Goal: Book appointment/travel/reservation

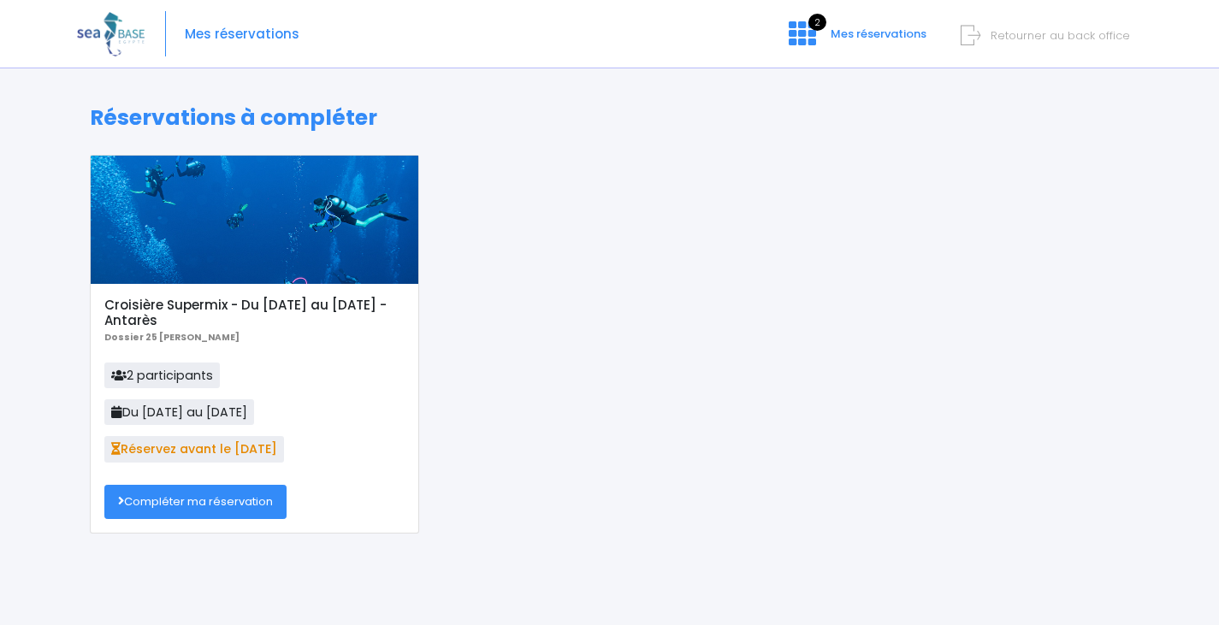
click at [205, 506] on link "Compléter ma réservation" at bounding box center [195, 502] width 182 height 34
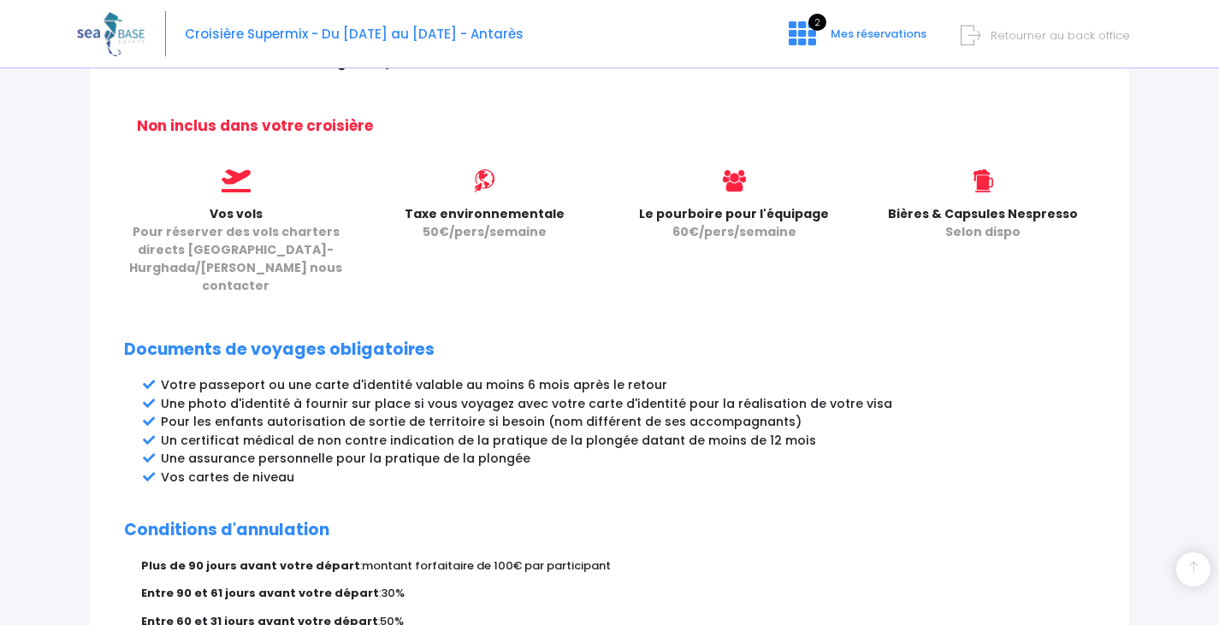
scroll to position [939, 0]
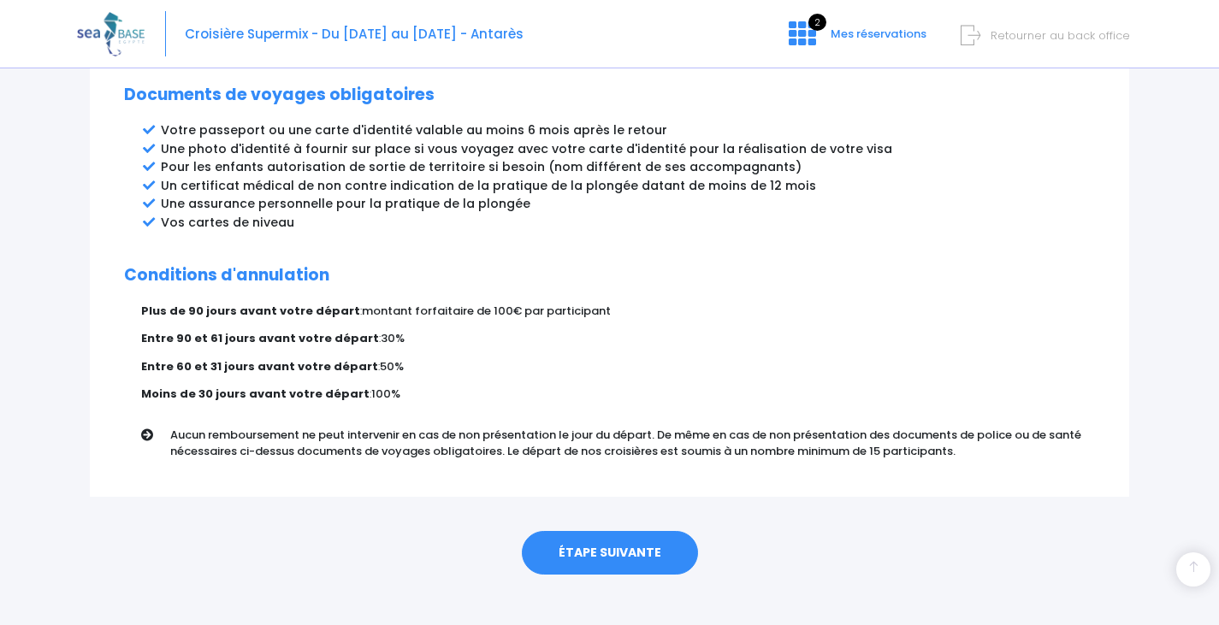
click at [642, 552] on link "ÉTAPE SUIVANTE" at bounding box center [610, 553] width 176 height 44
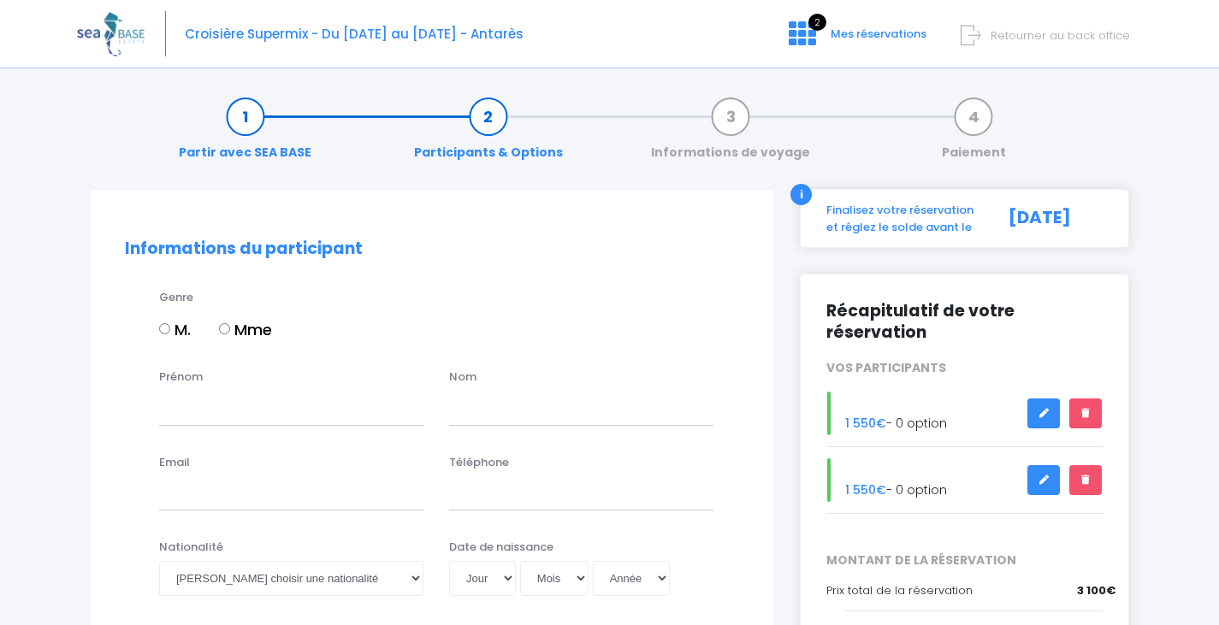
click at [170, 333] on label "M." at bounding box center [175, 329] width 32 height 23
click at [170, 333] on input "M." at bounding box center [164, 328] width 11 height 11
radio input "true"
click at [236, 414] on input "Prénom" at bounding box center [291, 408] width 264 height 34
type input "Olivier"
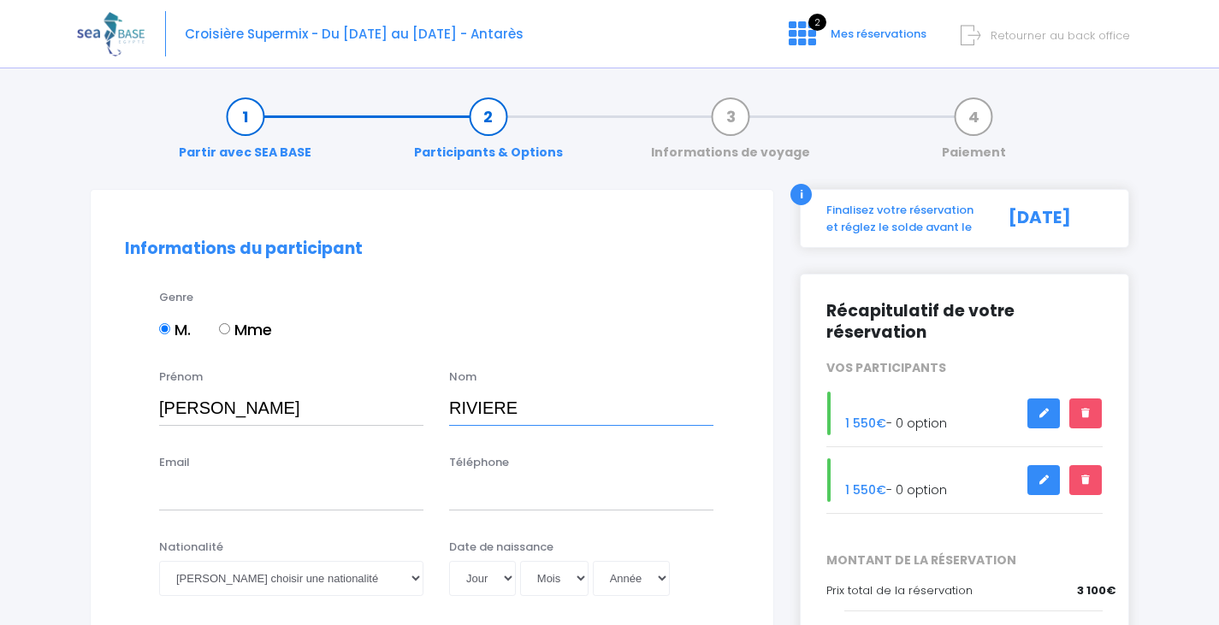
type input "RIVIERE"
click at [215, 489] on input "Email" at bounding box center [291, 494] width 264 height 34
paste input "Olivier Riviere <oriviere2@gmail.com>"
click at [239, 494] on input "Olivier Riviere <oriviere2@gmail.com>" at bounding box center [291, 494] width 264 height 34
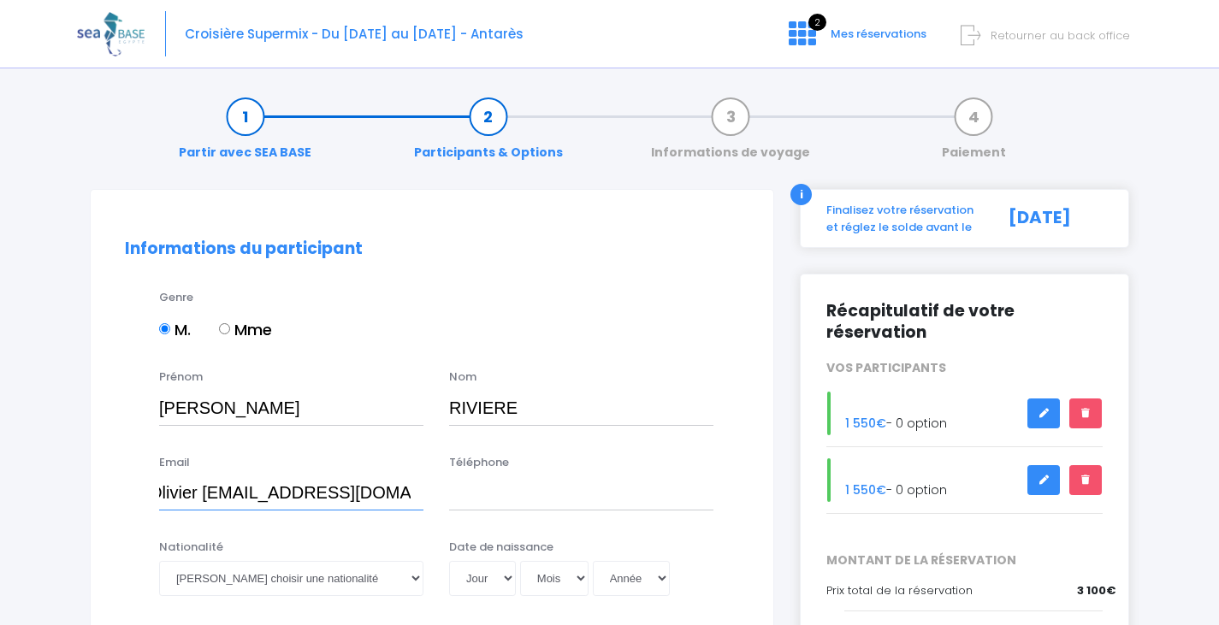
scroll to position [0, 0]
click at [341, 489] on input "oriviere2@gmail.com>" at bounding box center [291, 494] width 264 height 34
type input "oriviere2@gmail.com"
click at [491, 499] on input "Téléphone" at bounding box center [581, 494] width 264 height 34
paste input "(0)6 03 85 47 54"
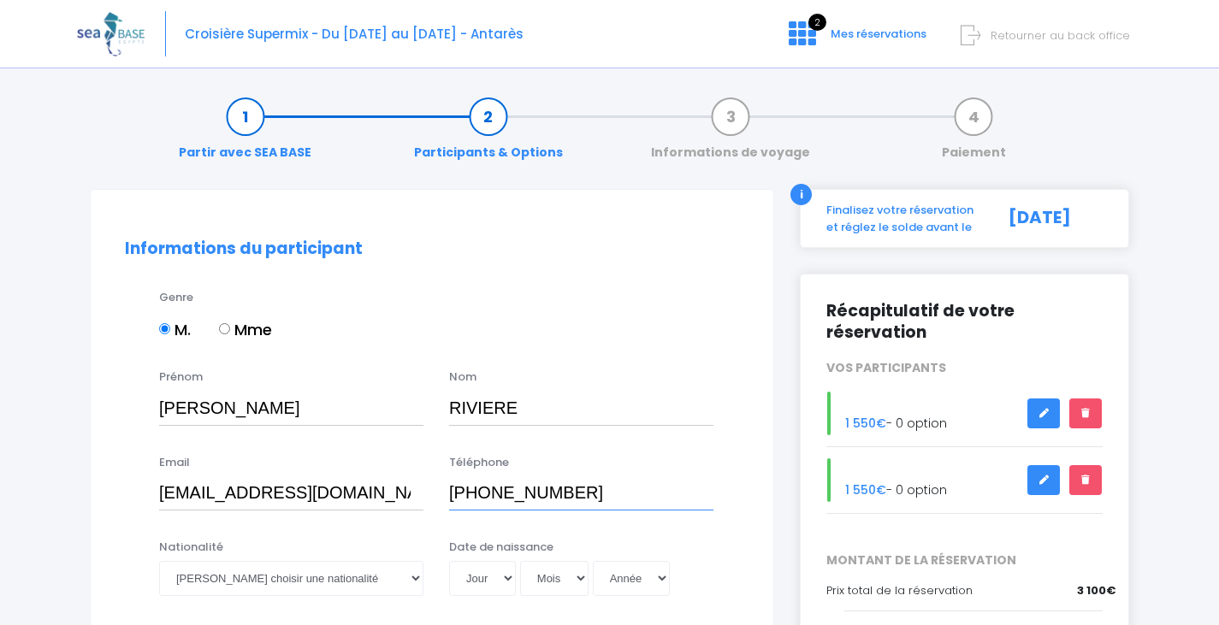
click at [474, 494] on input "(0)6 03 85 47 54" at bounding box center [581, 494] width 264 height 34
type input "0603854754"
click at [302, 584] on select "Veuillez choisir une nationalité Afghane Albanaise Algerienne Allemande America…" at bounding box center [291, 578] width 264 height 34
select select "Française"
click at [159, 561] on select "Veuillez choisir une nationalité Afghane Albanaise Algerienne Allemande America…" at bounding box center [291, 578] width 264 height 34
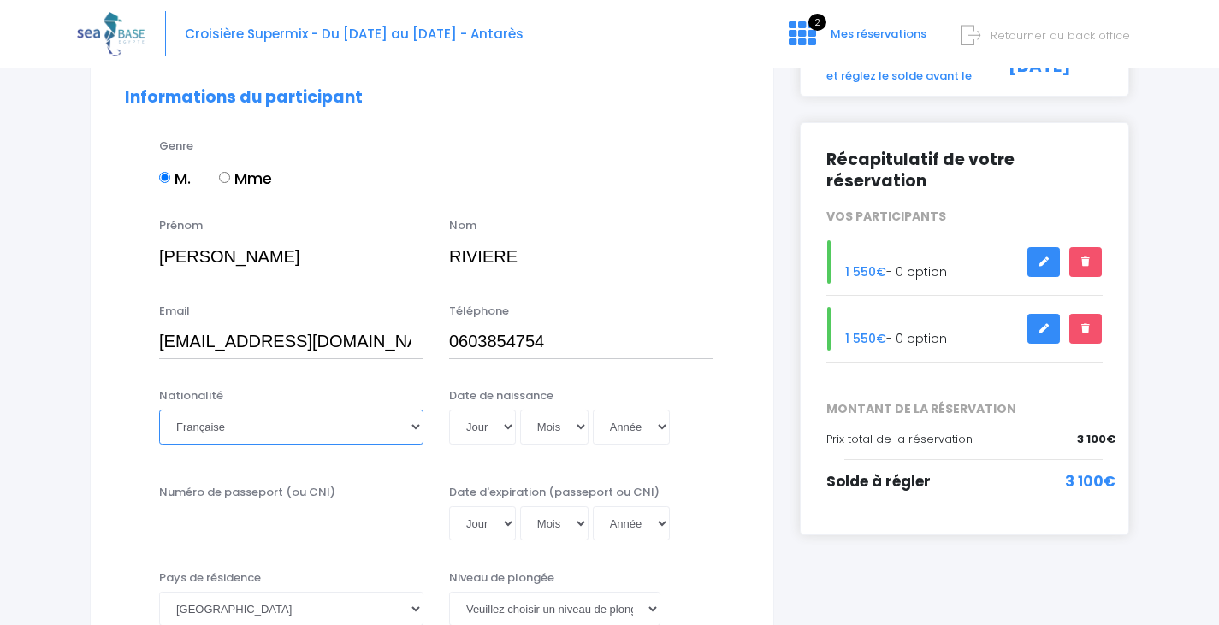
scroll to position [171, 0]
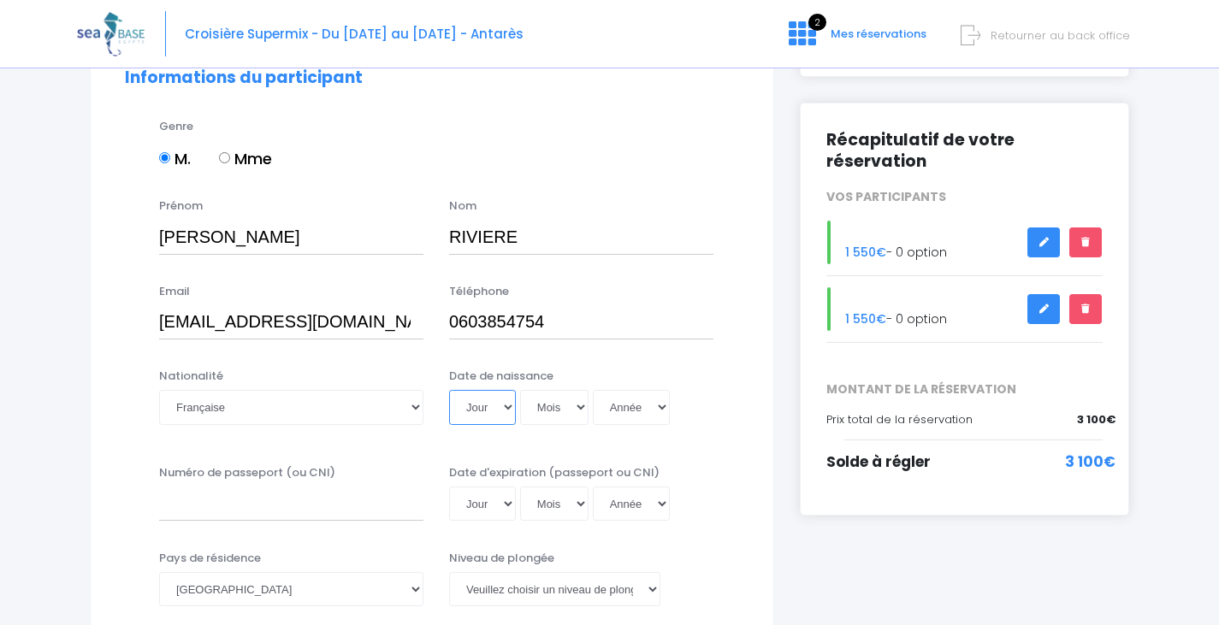
click at [496, 417] on select "Jour 01 02 03 04 05 06 07 08 09 10 11 12 13 14 15 16 17 18 19 20 21 22 23 24 25…" at bounding box center [482, 407] width 67 height 34
select select "12"
click at [542, 406] on select "Mois 01 02 03 04 05 06 07 08 09 10 11 12" at bounding box center [554, 407] width 68 height 34
select select "12"
click at [627, 406] on select "Année 2045 2044 2043 2042 2041 2040 2039 2038 2037 2036 2035 2034 2033 2032 203…" at bounding box center [631, 407] width 77 height 34
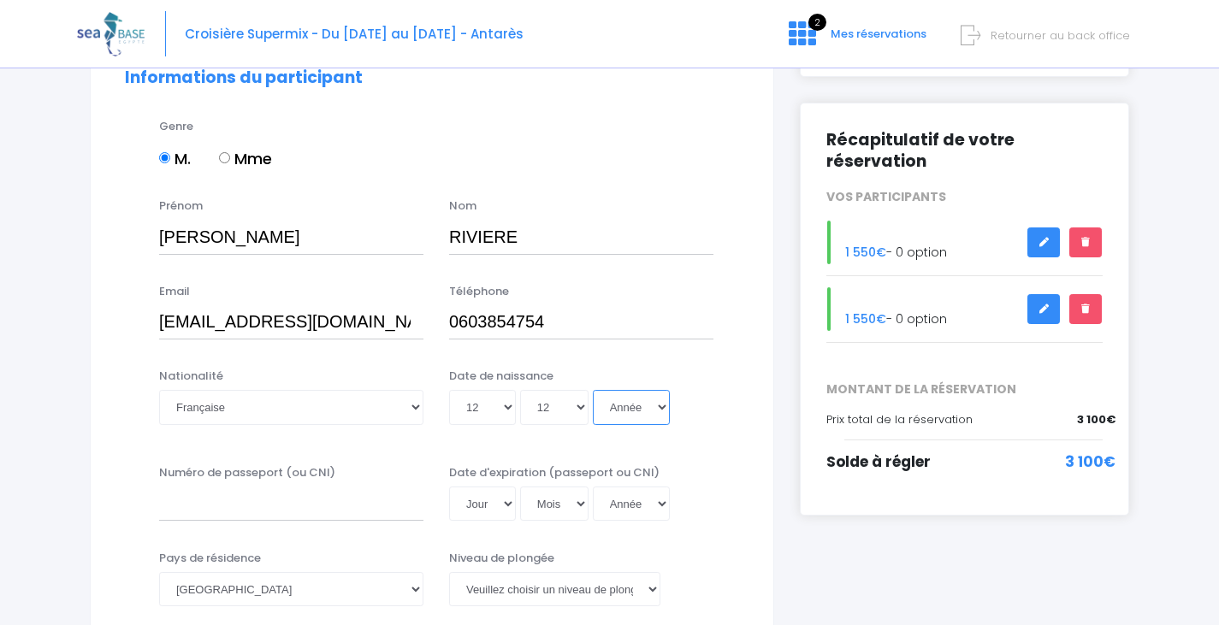
select select "1965"
click at [593, 390] on select "Année 2045 2044 2043 2042 2041 2040 2039 2038 2037 2036 2035 2034 2033 2032 203…" at bounding box center [631, 407] width 77 height 34
type input "1965-12-12"
click at [216, 497] on input "Numéro de passeport (ou CNI)" at bounding box center [291, 504] width 264 height 34
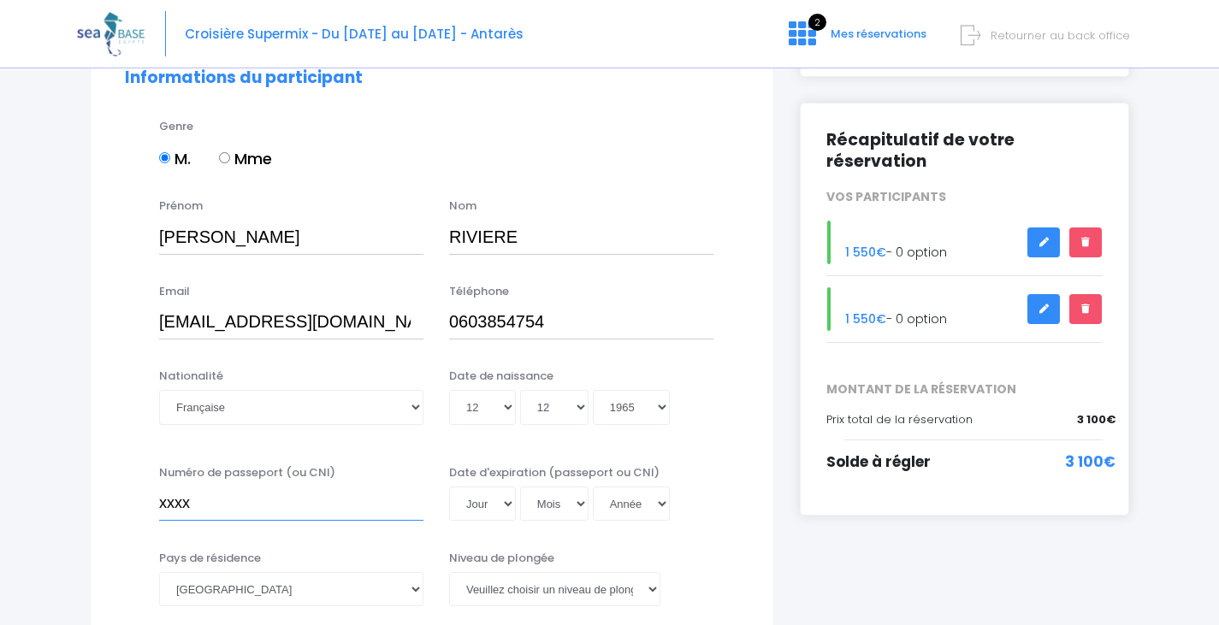
type input "xxxx"
click at [485, 496] on select "Jour 01 02 03 04 05 06 07 08 09 10 11 12 13 14 15 16 17 18 19 20 21 22 23 24 25…" at bounding box center [482, 504] width 67 height 34
select select "01"
click at [449, 487] on select "Jour 01 02 03 04 05 06 07 08 09 10 11 12 13 14 15 16 17 18 19 20 21 22 23 24 25…" at bounding box center [482, 504] width 67 height 34
click at [563, 503] on select "Mois 01 02 03 04 05 06 07 08 09 10 11 12" at bounding box center [554, 504] width 68 height 34
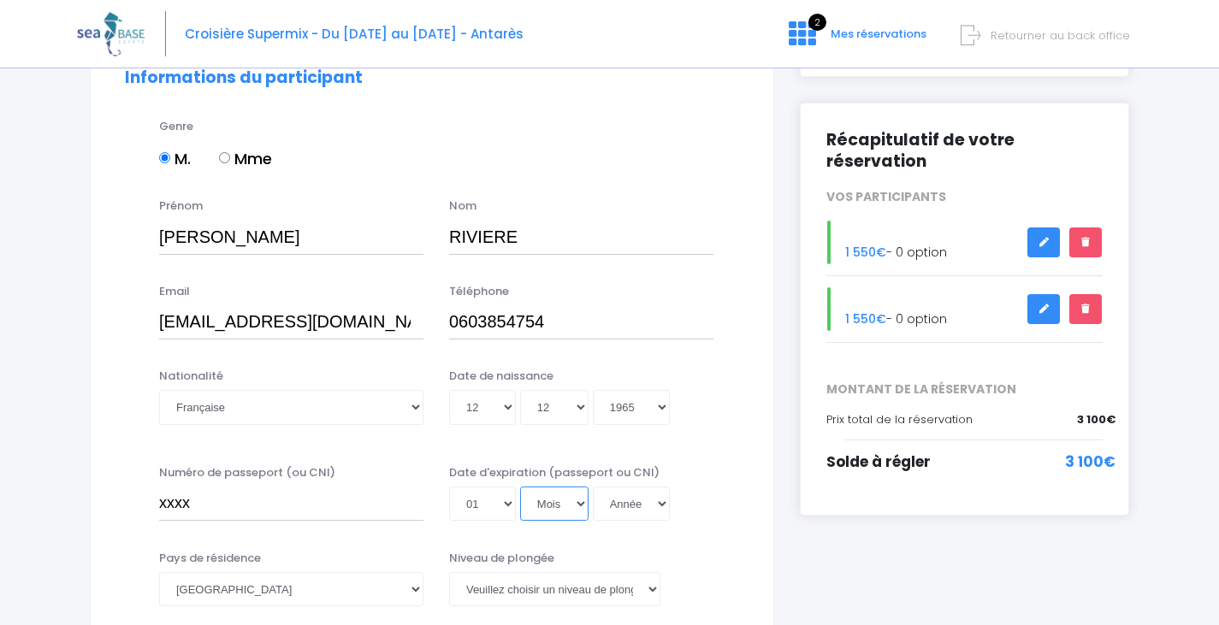
select select "01"
click at [520, 487] on select "Mois 01 02 03 04 05 06 07 08 09 10 11 12" at bounding box center [554, 504] width 68 height 34
click at [648, 506] on select "Année 2045 2044 2043 2042 2041 2040 2039 2038 2037 2036 2035 2034 2033 2032 203…" at bounding box center [631, 504] width 77 height 34
select select "2028"
click at [593, 487] on select "Année 2045 2044 2043 2042 2041 2040 2039 2038 2037 2036 2035 2034 2033 2032 203…" at bounding box center [631, 504] width 77 height 34
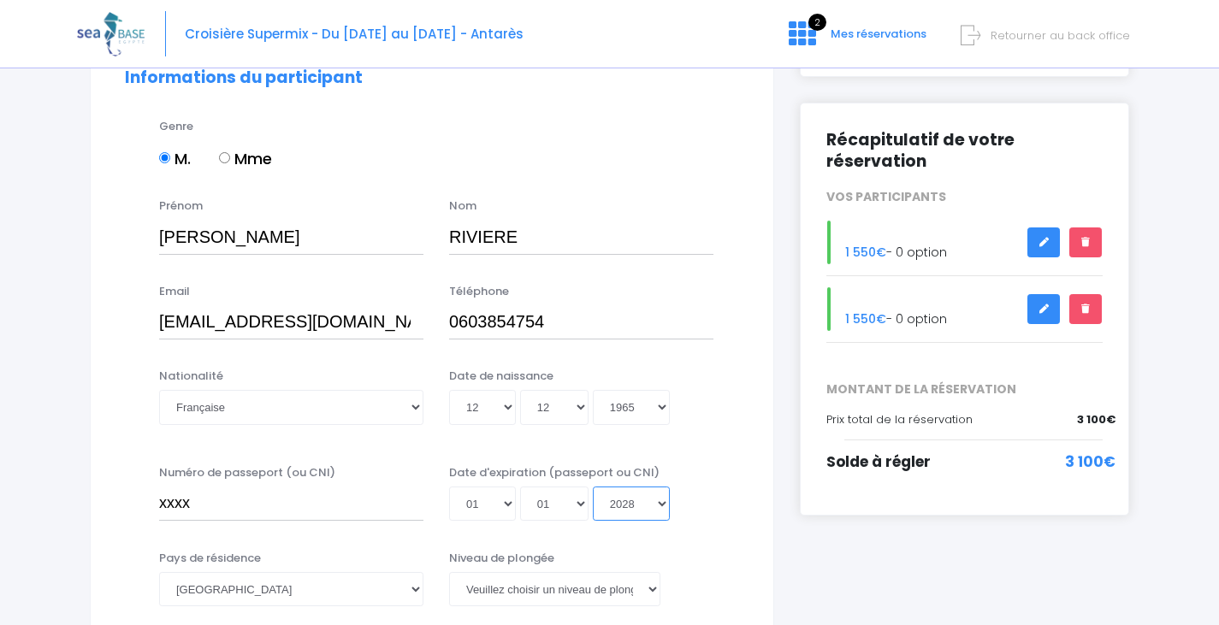
type input "2028-01-01"
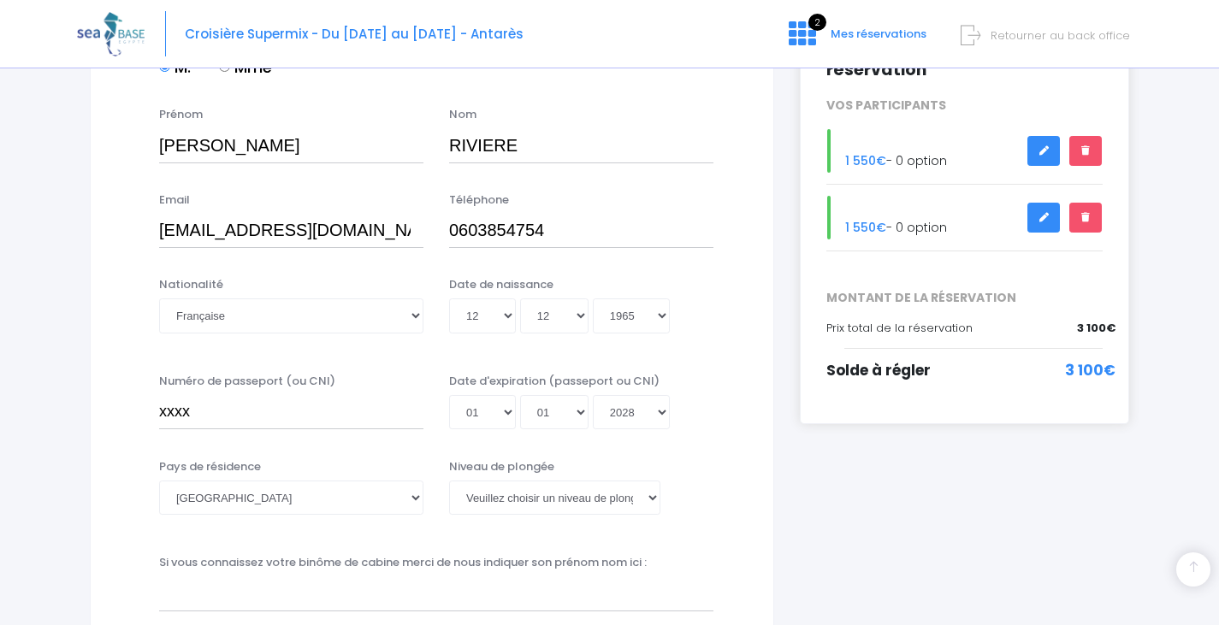
scroll to position [342, 0]
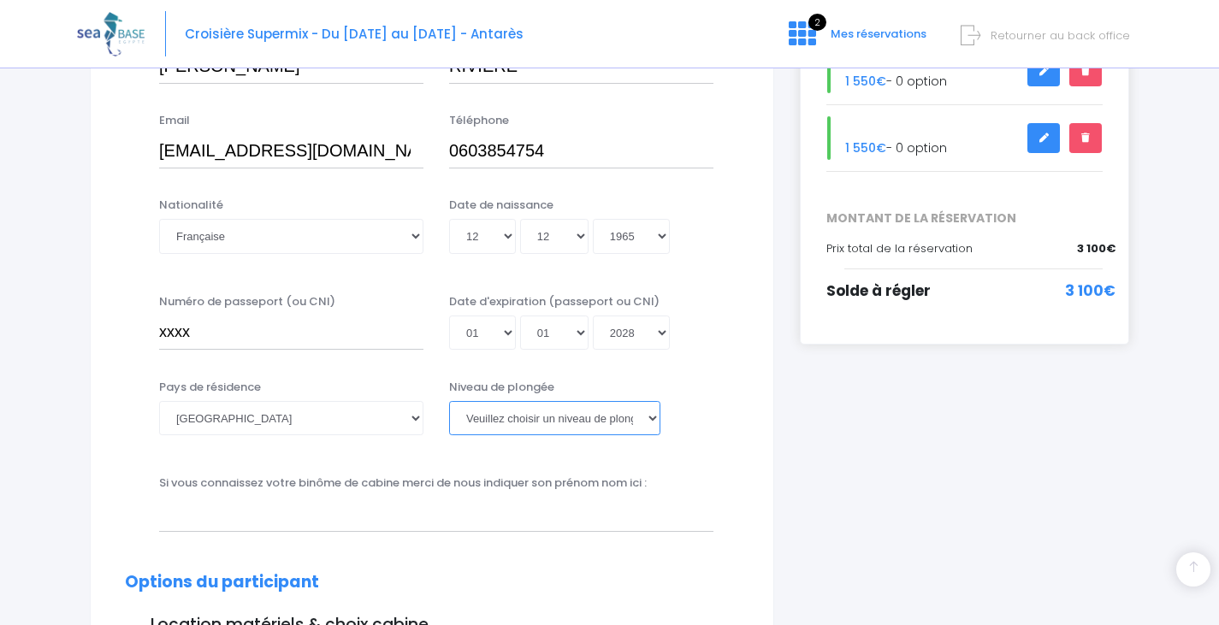
click at [548, 413] on select "Veuillez choisir un niveau de plongée Non plongeur Junior OW diver Adventure OW…" at bounding box center [554, 418] width 211 height 34
select select "Non plongeur"
click at [449, 401] on select "Veuillez choisir un niveau de plongée Non plongeur Junior OW diver Adventure OW…" at bounding box center [554, 418] width 211 height 34
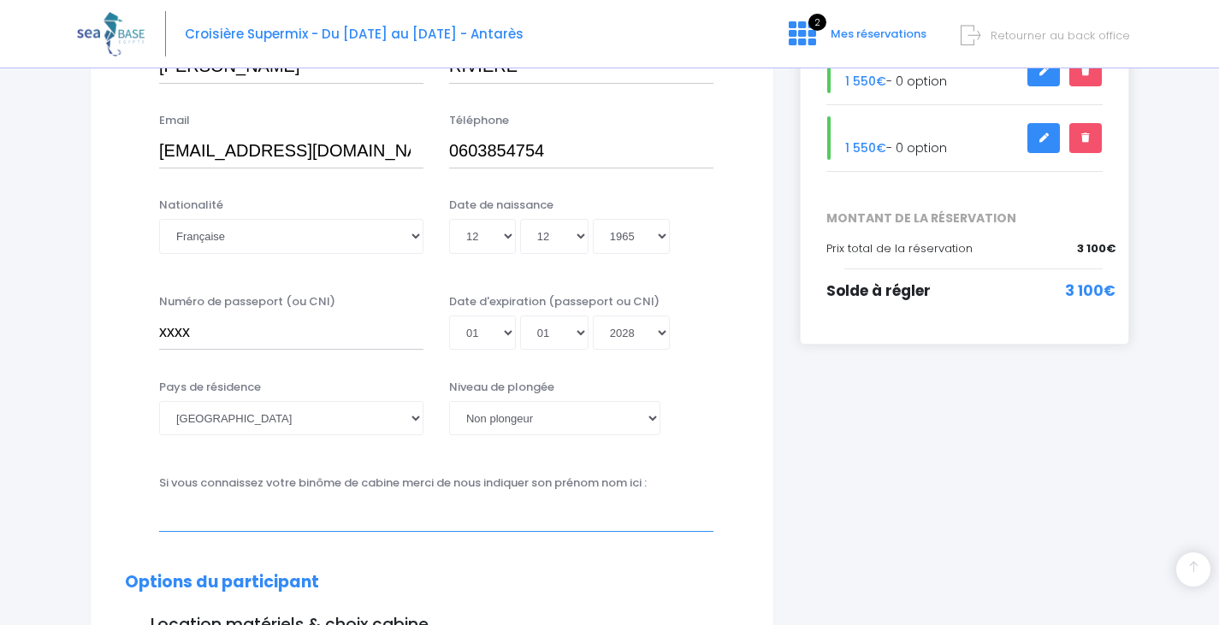
click at [401, 518] on input "text" at bounding box center [436, 514] width 554 height 34
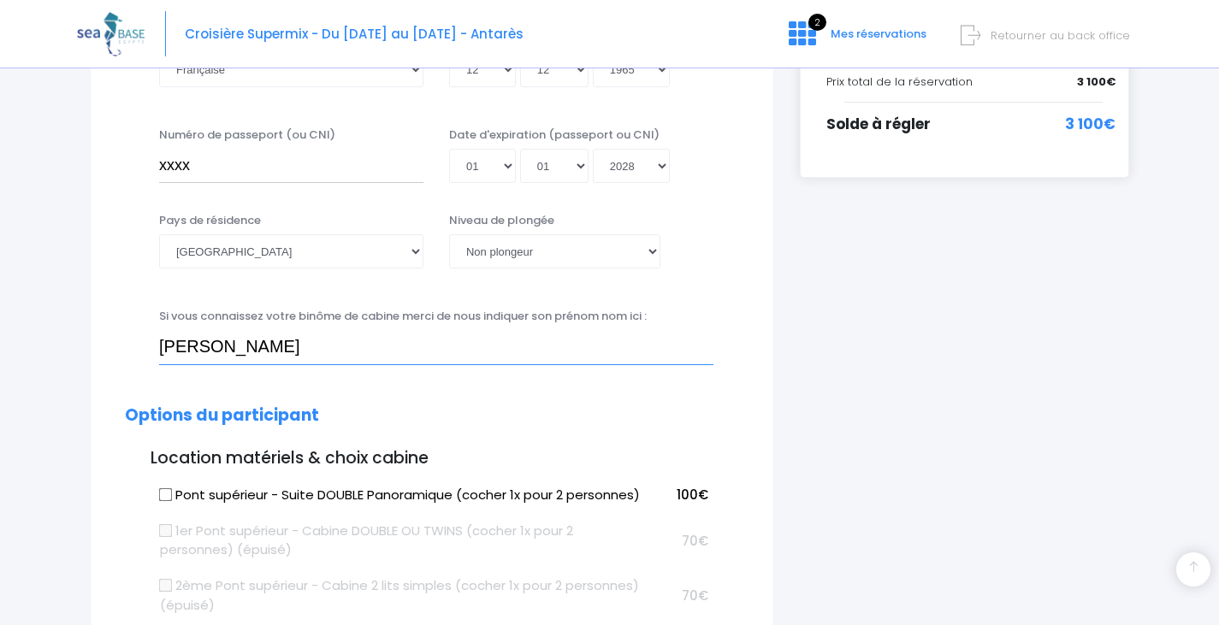
scroll to position [599, 0]
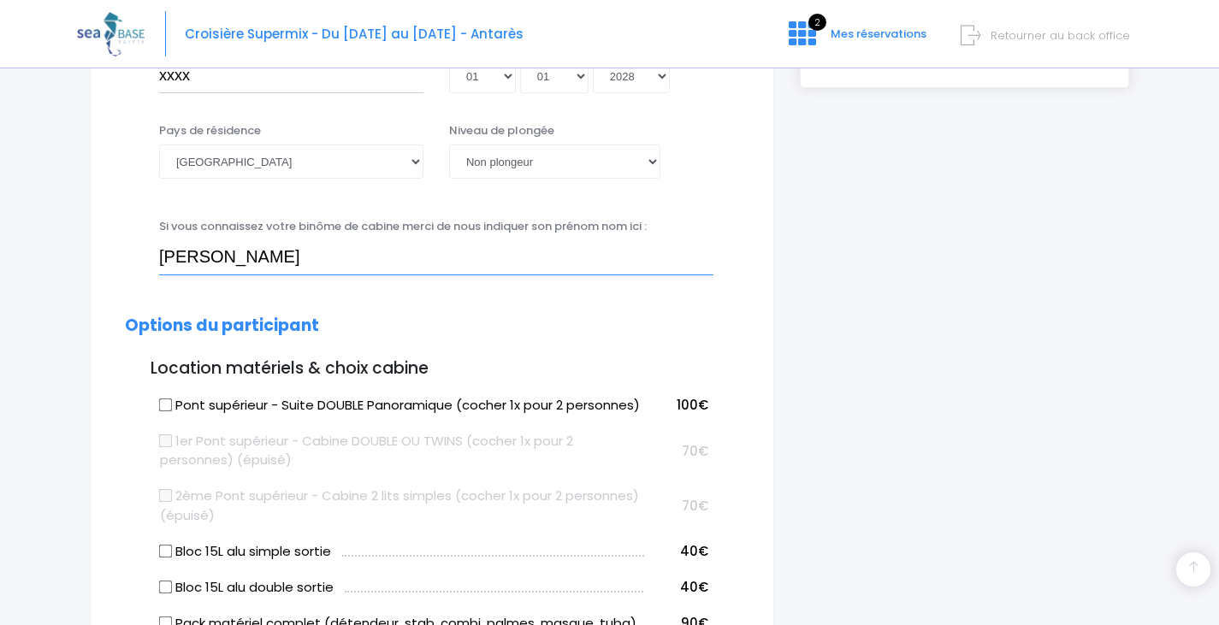
type input "Muriel riviere"
click at [165, 405] on input "Pont supérieur - Suite DOUBLE Panoramique (cocher 1x pour 2 personnes)" at bounding box center [166, 405] width 14 height 14
checkbox input "true"
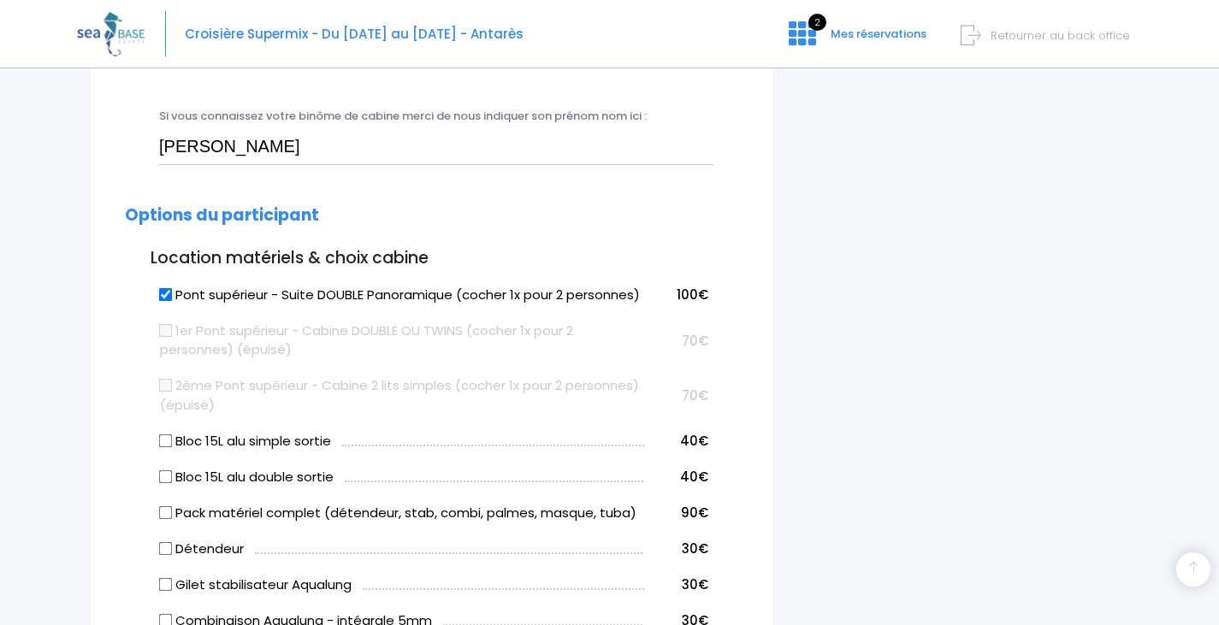
scroll to position [770, 0]
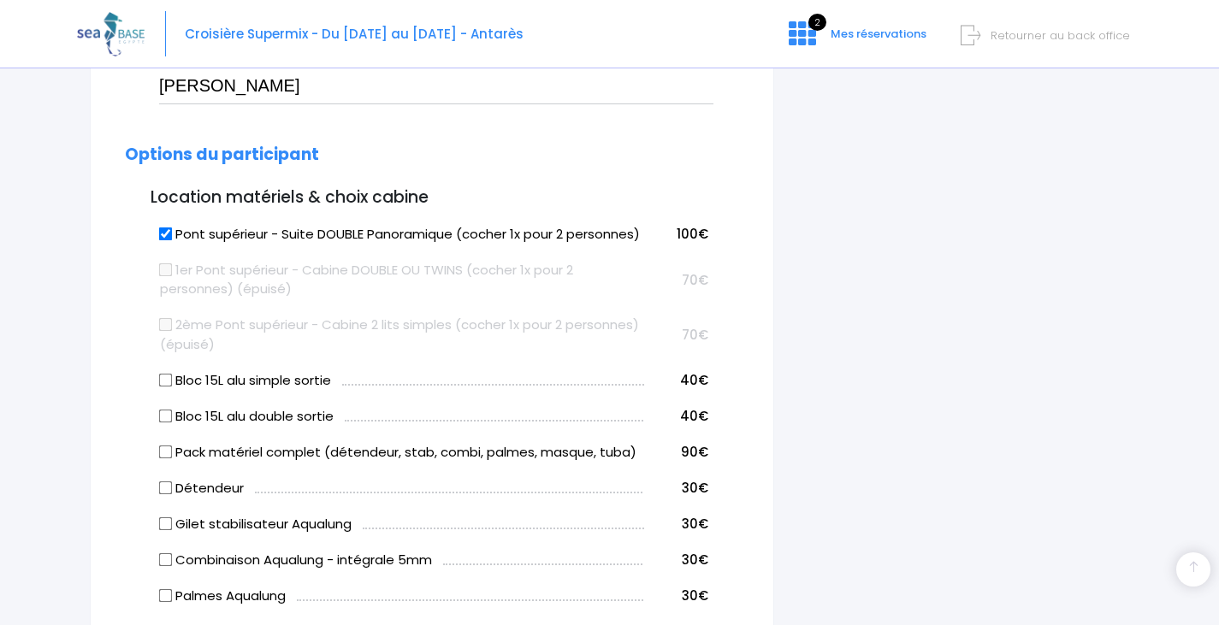
click at [164, 387] on input "Bloc 15L alu simple sortie" at bounding box center [166, 380] width 14 height 14
checkbox input "true"
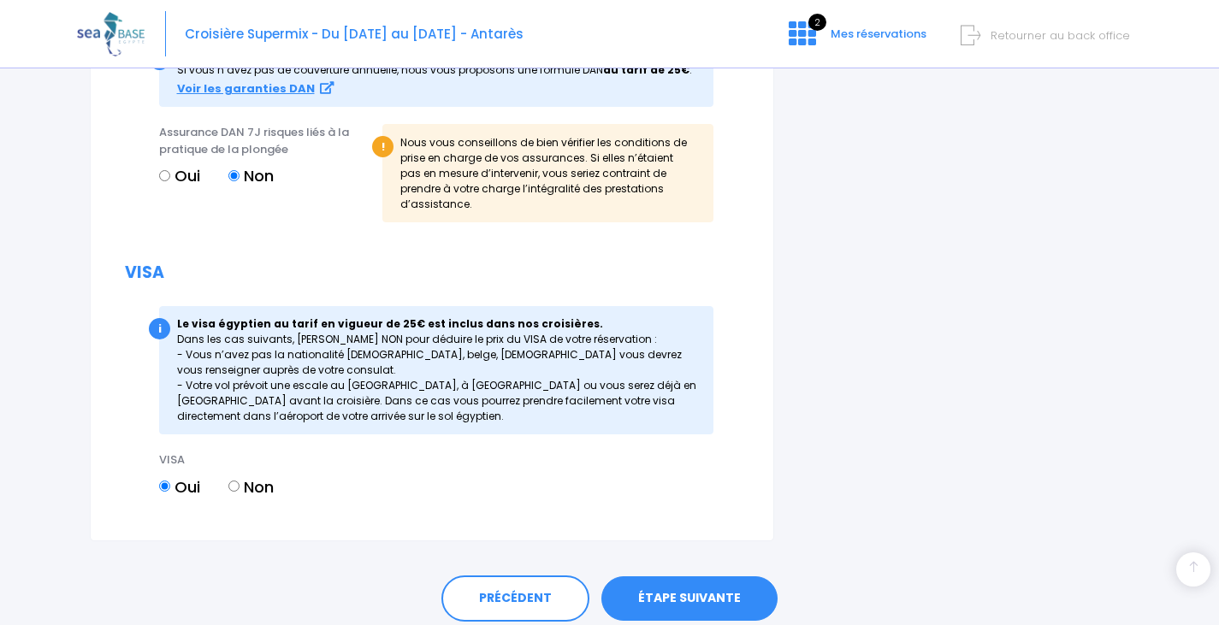
scroll to position [2122, 0]
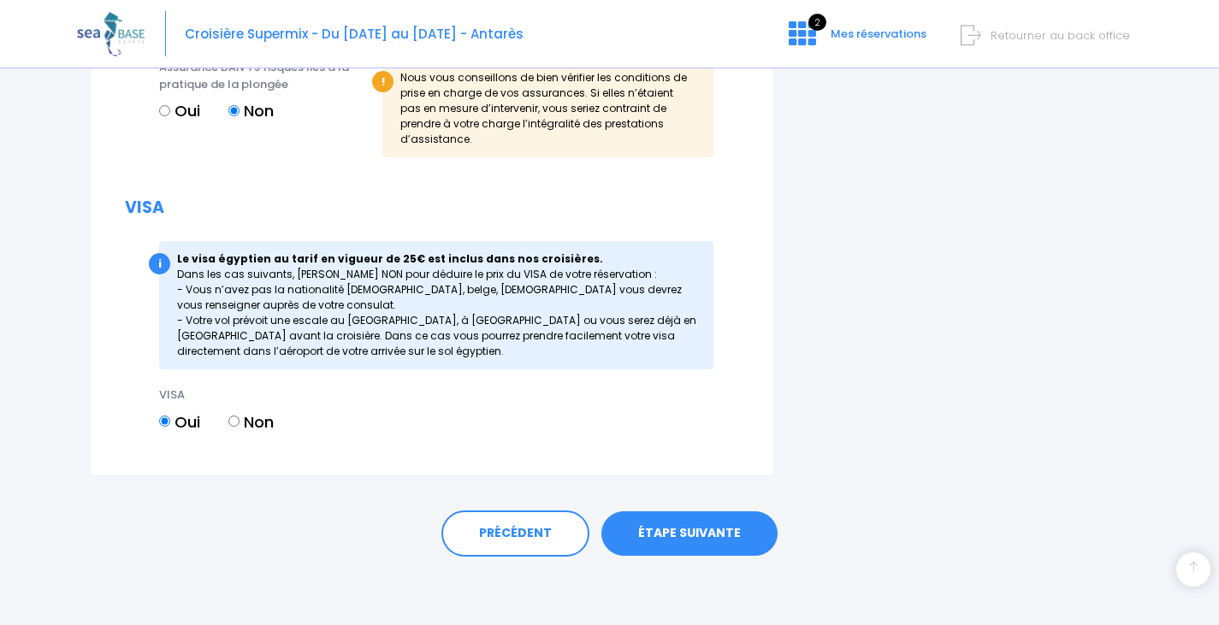
click at [682, 535] on link "ÉTAPE SUIVANTE" at bounding box center [689, 534] width 176 height 44
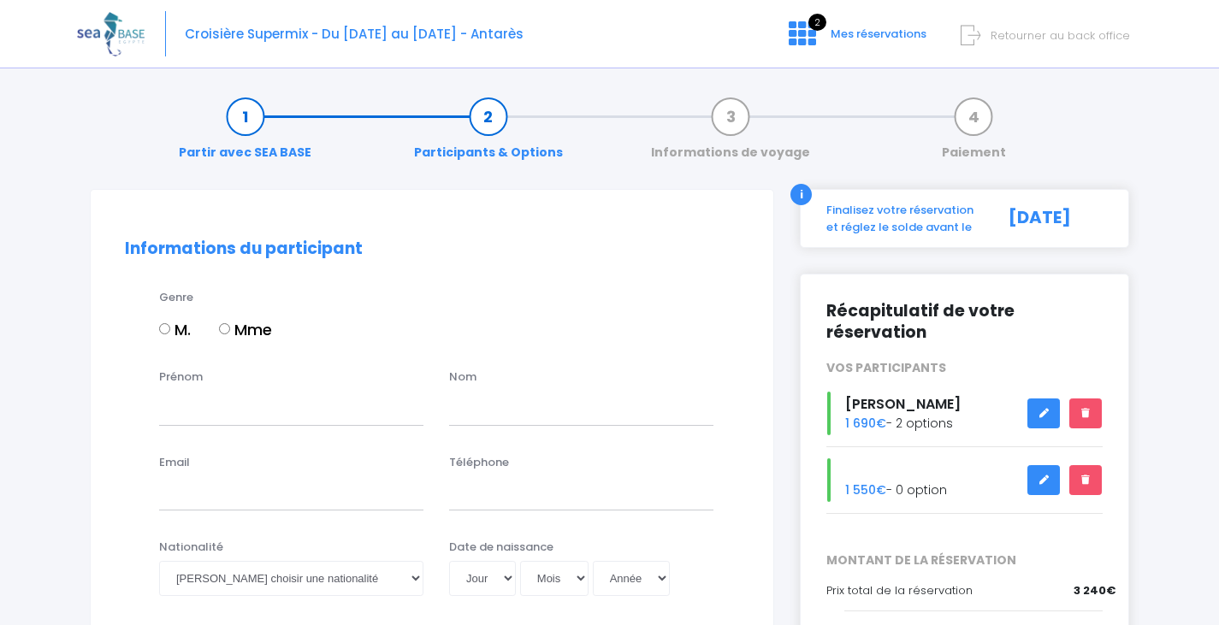
click at [227, 329] on input "Mme" at bounding box center [224, 328] width 11 height 11
radio input "true"
click at [229, 416] on input "Prénom" at bounding box center [291, 408] width 264 height 34
type input "Muriel"
type input "RIVIERE"
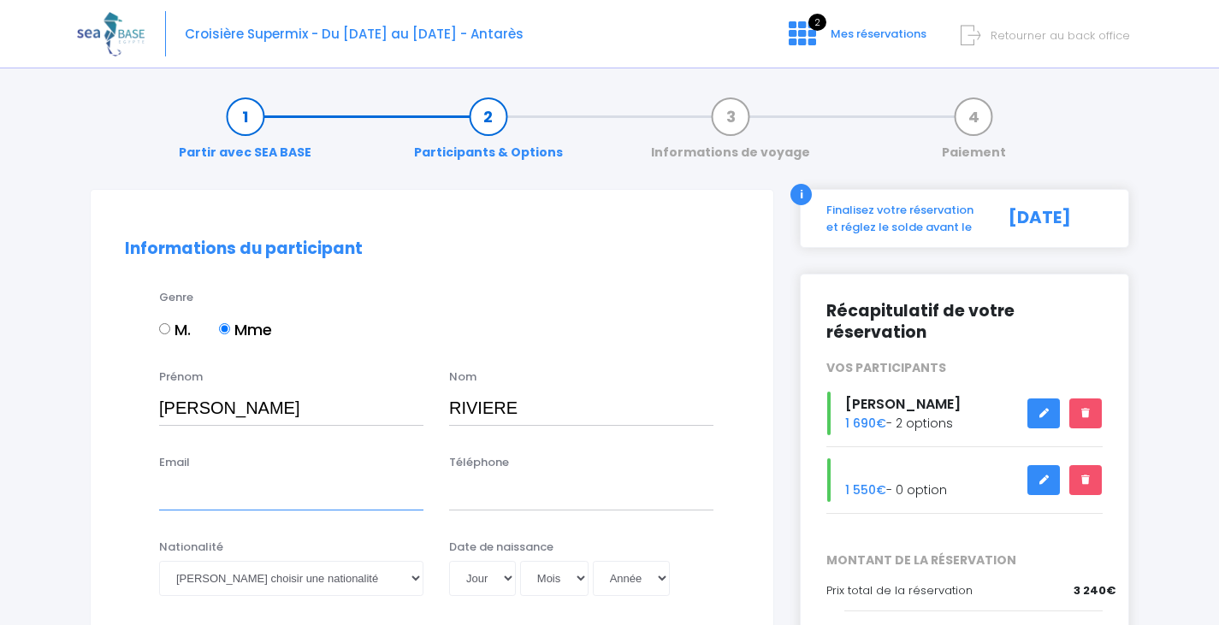
click at [238, 495] on input "Email" at bounding box center [291, 494] width 264 height 34
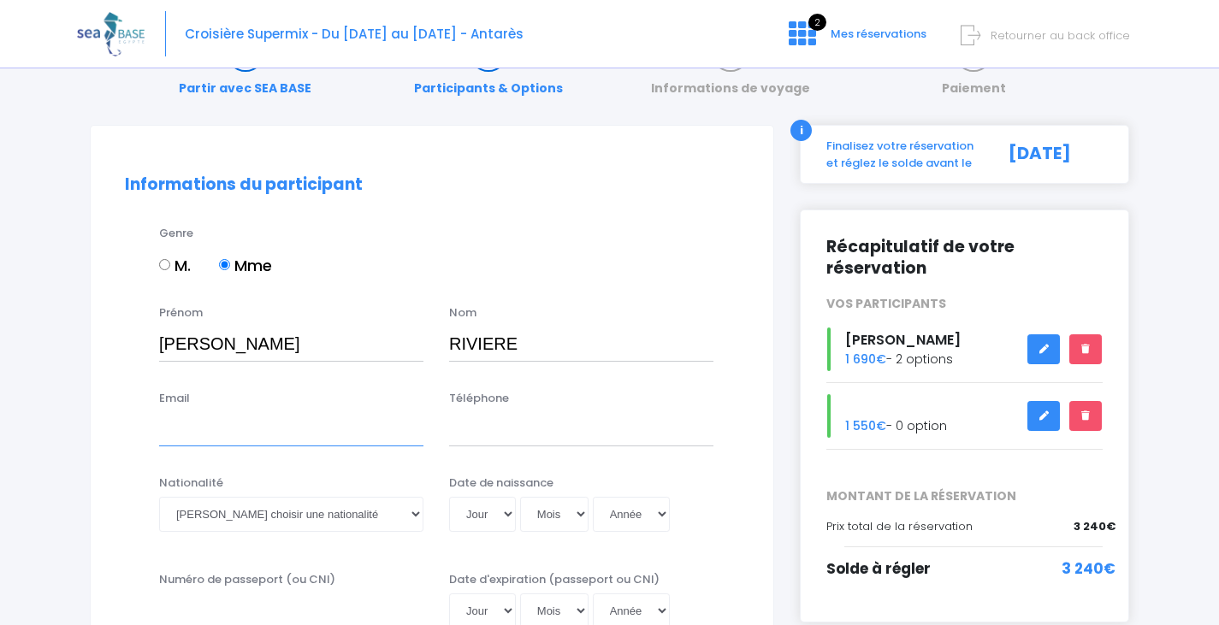
scroll to position [86, 0]
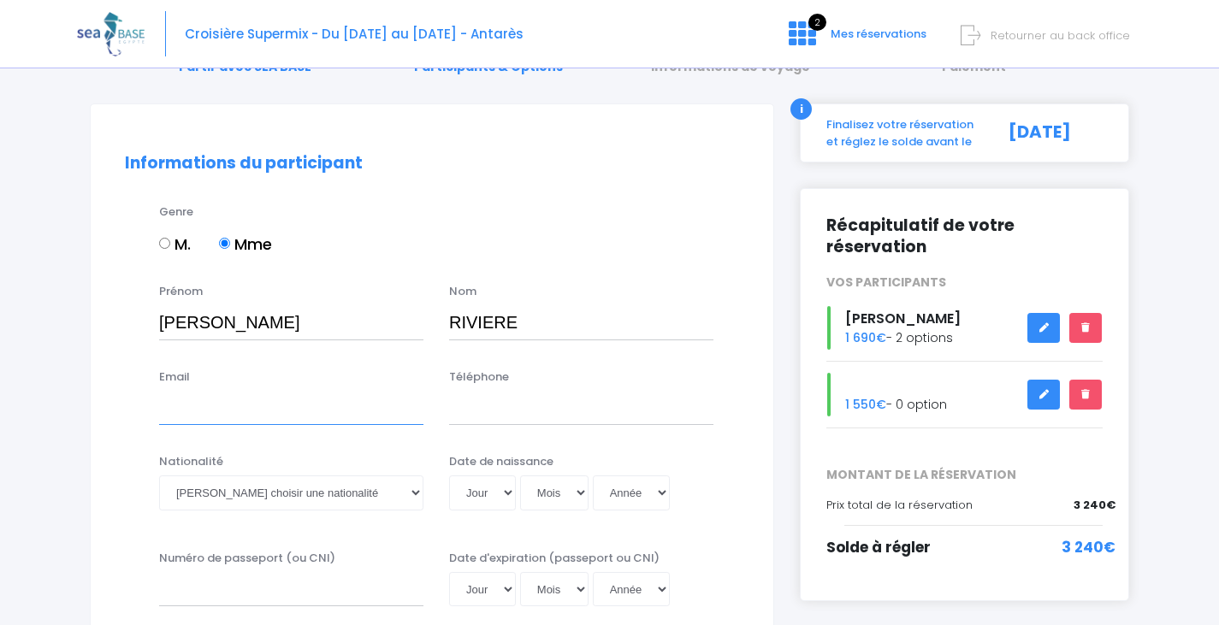
paste input "oriviere2@gmail.com"
type input "oriviere2@gmail.com"
click at [510, 403] on input "Téléphone" at bounding box center [581, 408] width 264 height 34
paste input "0603854754"
type input "0603854754"
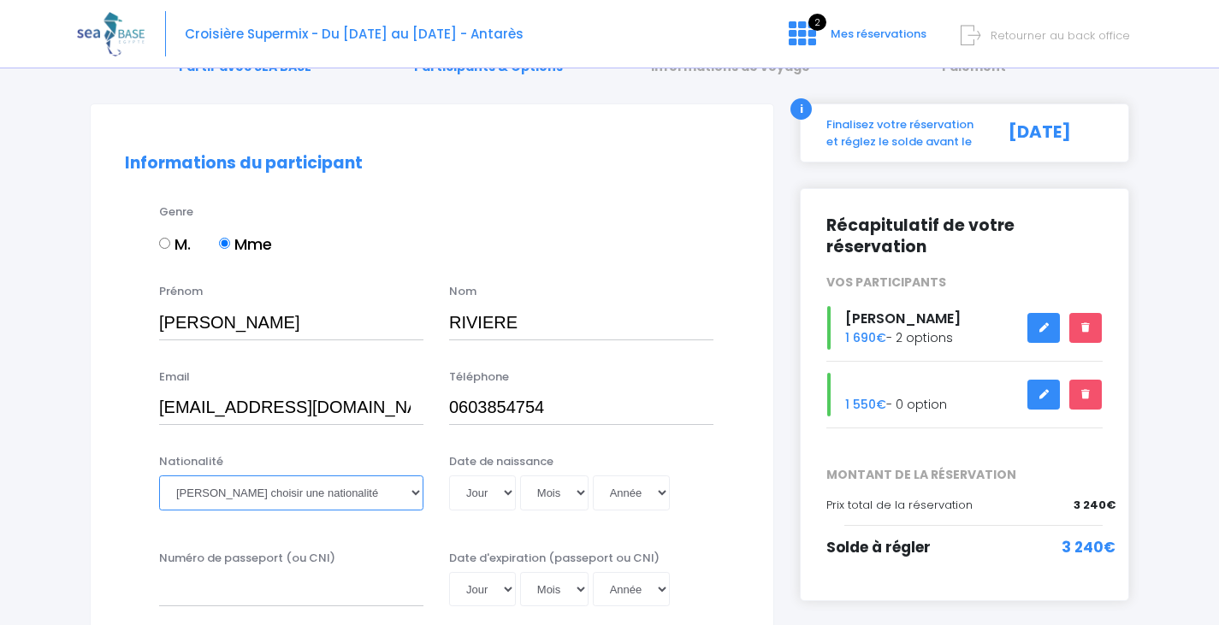
click at [318, 493] on select "Veuillez choisir une nationalité Afghane Albanaise Algerienne Allemande America…" at bounding box center [291, 493] width 264 height 34
select select "Française"
click at [159, 476] on select "Veuillez choisir une nationalité Afghane Albanaise Algerienne Allemande America…" at bounding box center [291, 493] width 264 height 34
click at [489, 488] on select "Jour 01 02 03 04 05 06 07 08 09 10 11 12 13 14 15 16 17 18 19 20 21 22 23 24 25…" at bounding box center [482, 493] width 67 height 34
select select "05"
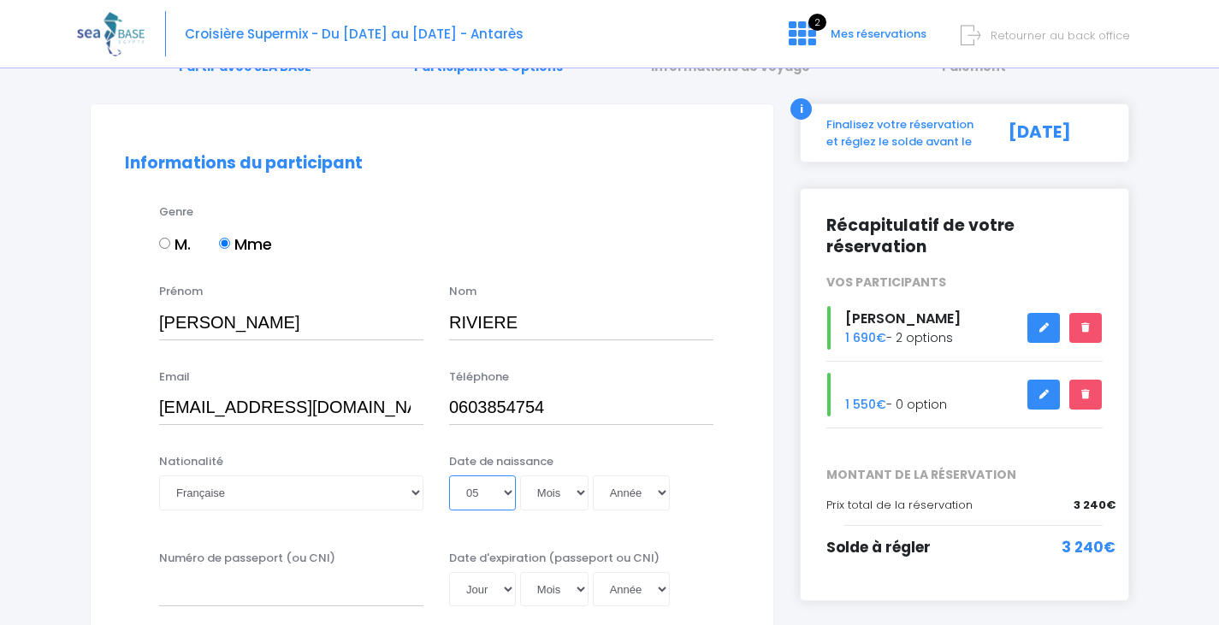
click at [449, 476] on select "Jour 01 02 03 04 05 06 07 08 09 10 11 12 13 14 15 16 17 18 19 20 21 22 23 24 25…" at bounding box center [482, 493] width 67 height 34
click at [544, 489] on select "Mois 01 02 03 04 05 06 07 08 09 10 11 12" at bounding box center [554, 493] width 68 height 34
select select "08"
click at [520, 476] on select "Mois 01 02 03 04 05 06 07 08 09 10 11 12" at bounding box center [554, 493] width 68 height 34
click at [643, 490] on select "Année 2045 2044 2043 2042 2041 2040 2039 2038 2037 2036 2035 2034 2033 2032 203…" at bounding box center [631, 493] width 77 height 34
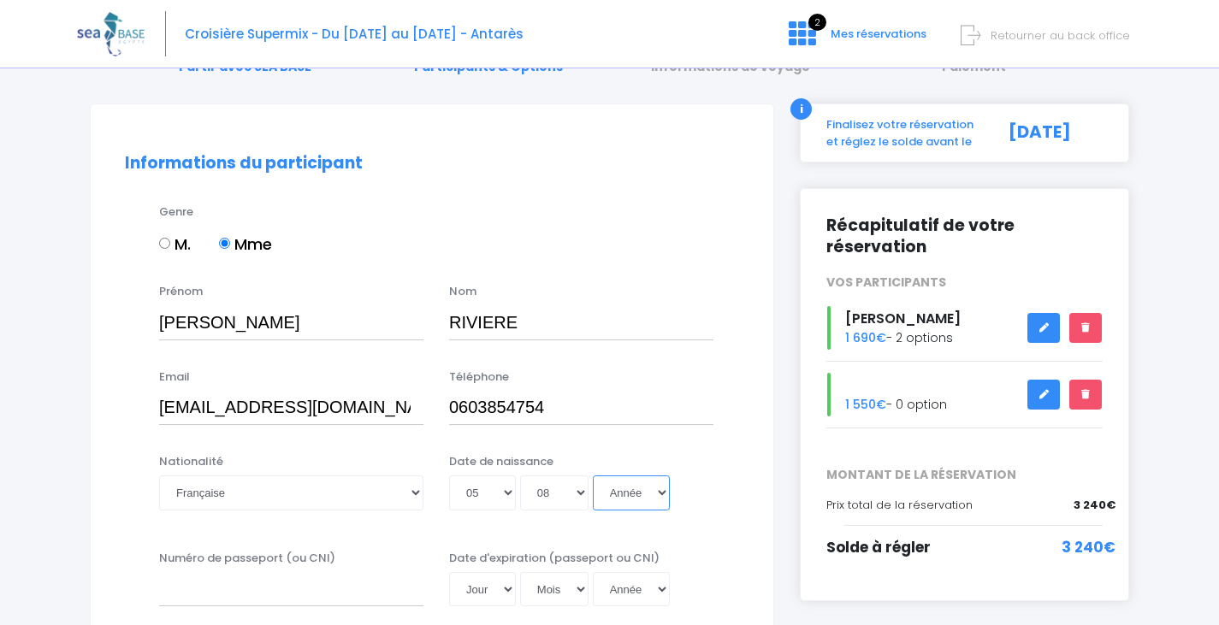
select select "1966"
click at [593, 476] on select "Année 2045 2044 2043 2042 2041 2040 2039 2038 2037 2036 2035 2034 2033 2032 203…" at bounding box center [631, 493] width 77 height 34
type input "1966-08-05"
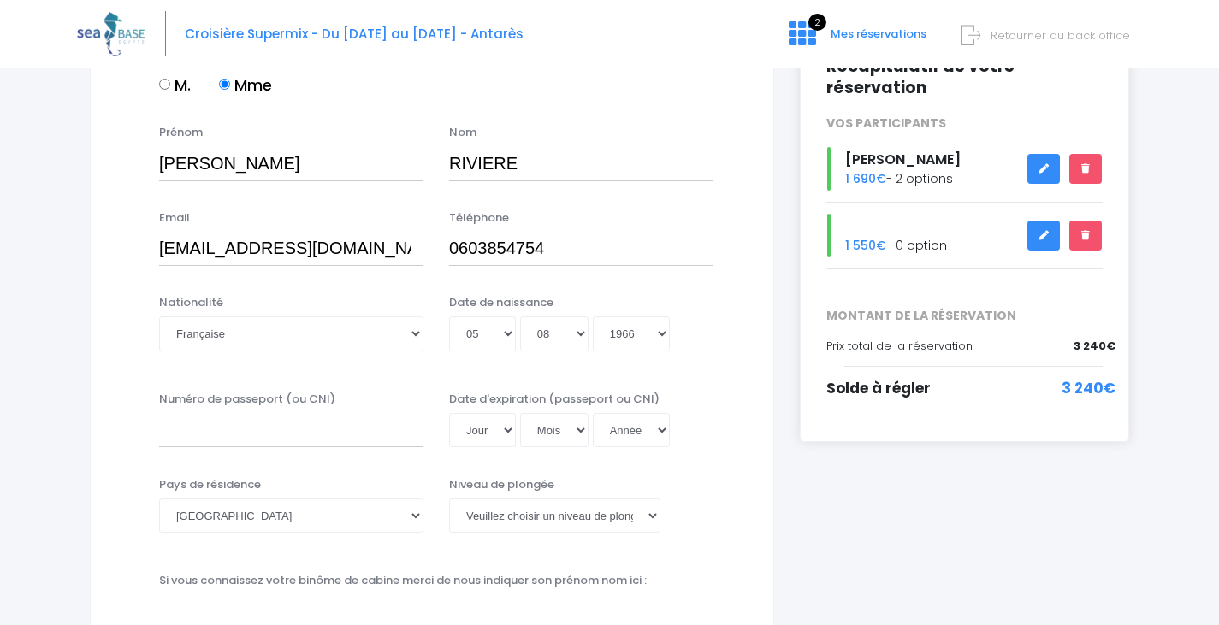
scroll to position [257, 0]
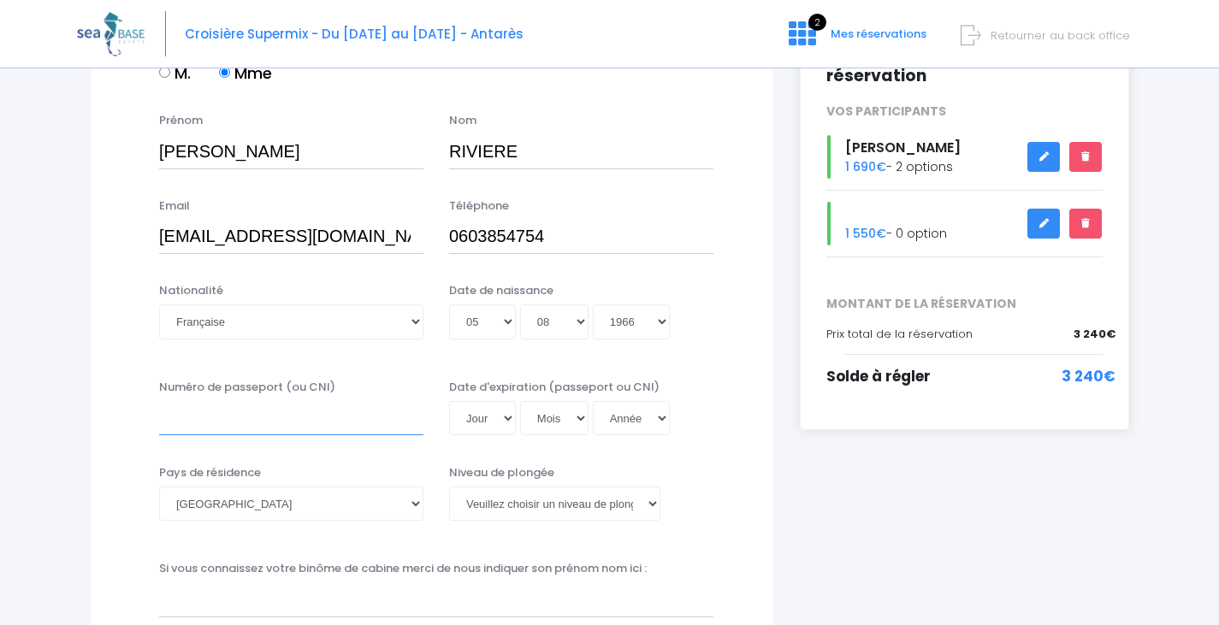
click at [195, 423] on input "Numéro de passeport (ou CNI)" at bounding box center [291, 418] width 264 height 34
paste input "WR9DX8AD4"
type input "WR9DX8AD4"
click at [467, 422] on select "Jour 01 02 03 04 05 06 07 08 09 10 11 12 13 14 15 16 17 18 19 20 21 22 23 24 25…" at bounding box center [482, 418] width 67 height 34
select select "15"
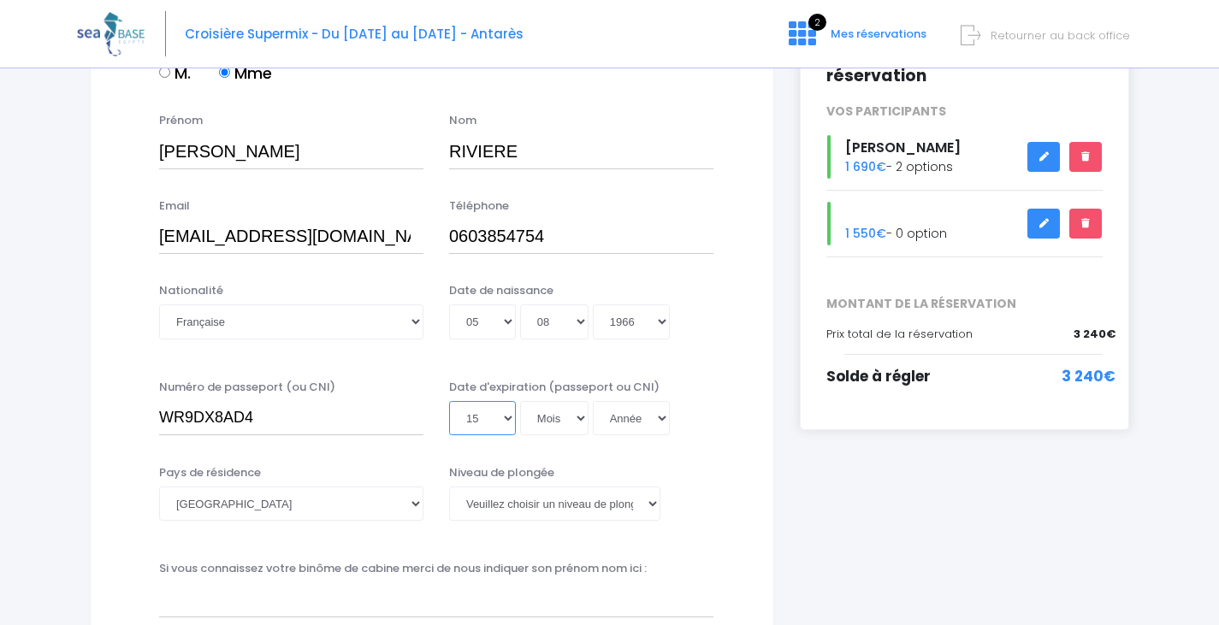
click at [449, 401] on select "Jour 01 02 03 04 05 06 07 08 09 10 11 12 13 14 15 16 17 18 19 20 21 22 23 24 25…" at bounding box center [482, 418] width 67 height 34
click at [555, 418] on select "Mois 01 02 03 04 05 06 07 08 09 10 11 12" at bounding box center [554, 418] width 68 height 34
select select "06"
click at [520, 401] on select "Mois 01 02 03 04 05 06 07 08 09 10 11 12" at bounding box center [554, 418] width 68 height 34
click at [621, 422] on select "Année 2045 2044 2043 2042 2041 2040 2039 2038 2037 2036 2035 2034 2033 2032 203…" at bounding box center [631, 418] width 77 height 34
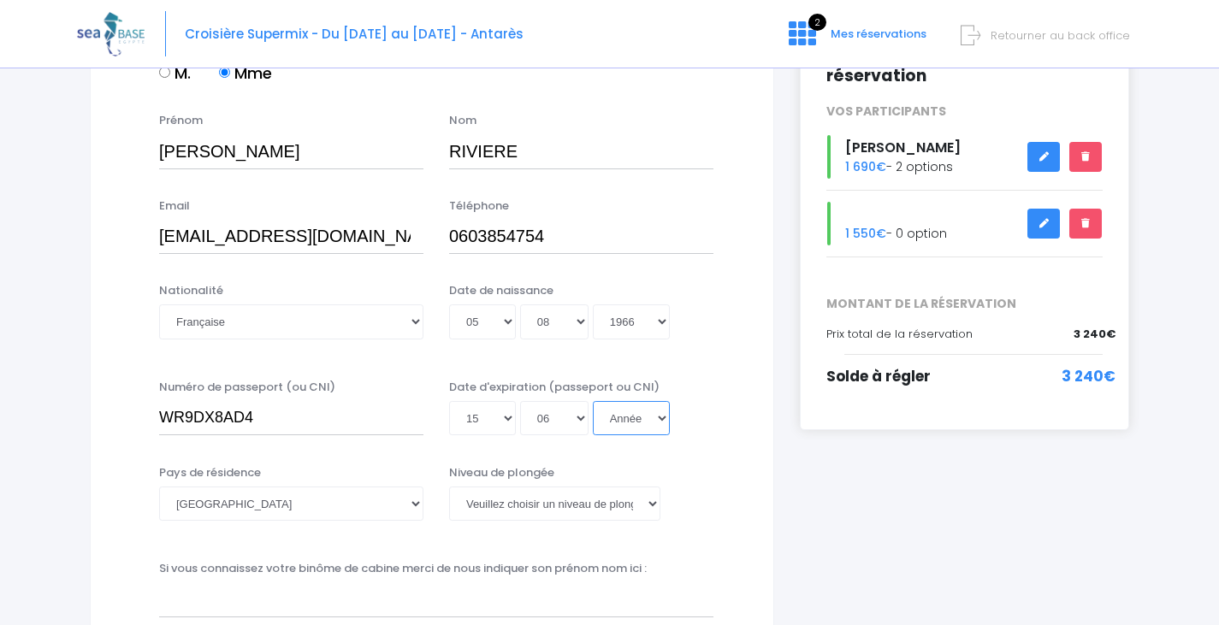
select select "2032"
click at [593, 401] on select "Année 2045 2044 2043 2042 2041 2040 2039 2038 2037 2036 2035 2034 2033 2032 203…" at bounding box center [631, 418] width 77 height 34
type input "2032-06-15"
click at [542, 506] on select "Veuillez choisir un niveau de plongée Non plongeur Junior OW diver Adventure OW…" at bounding box center [554, 504] width 211 height 34
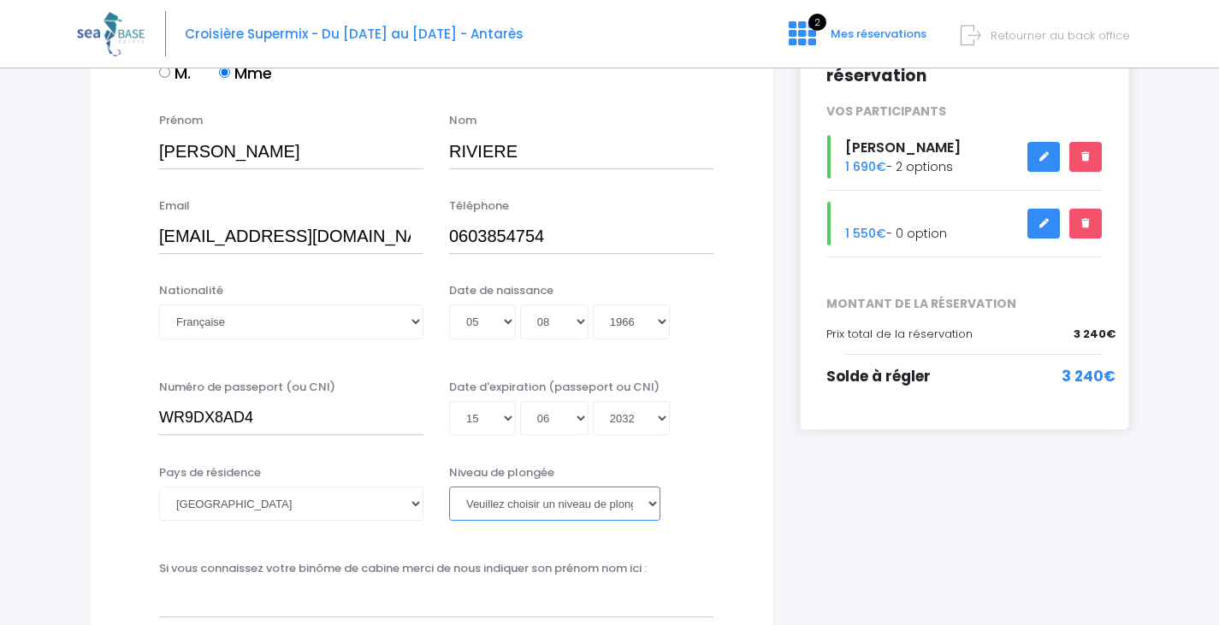
select select "N3"
click at [449, 487] on select "Veuillez choisir un niveau de plongée Non plongeur Junior OW diver Adventure OW…" at bounding box center [554, 504] width 211 height 34
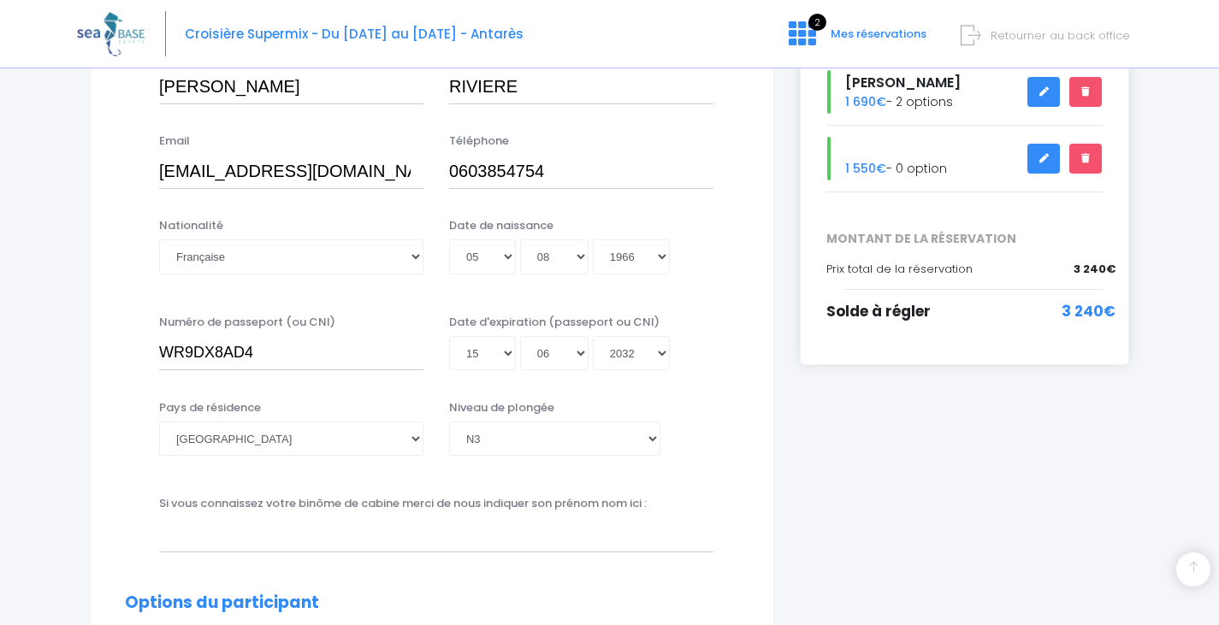
scroll to position [342, 0]
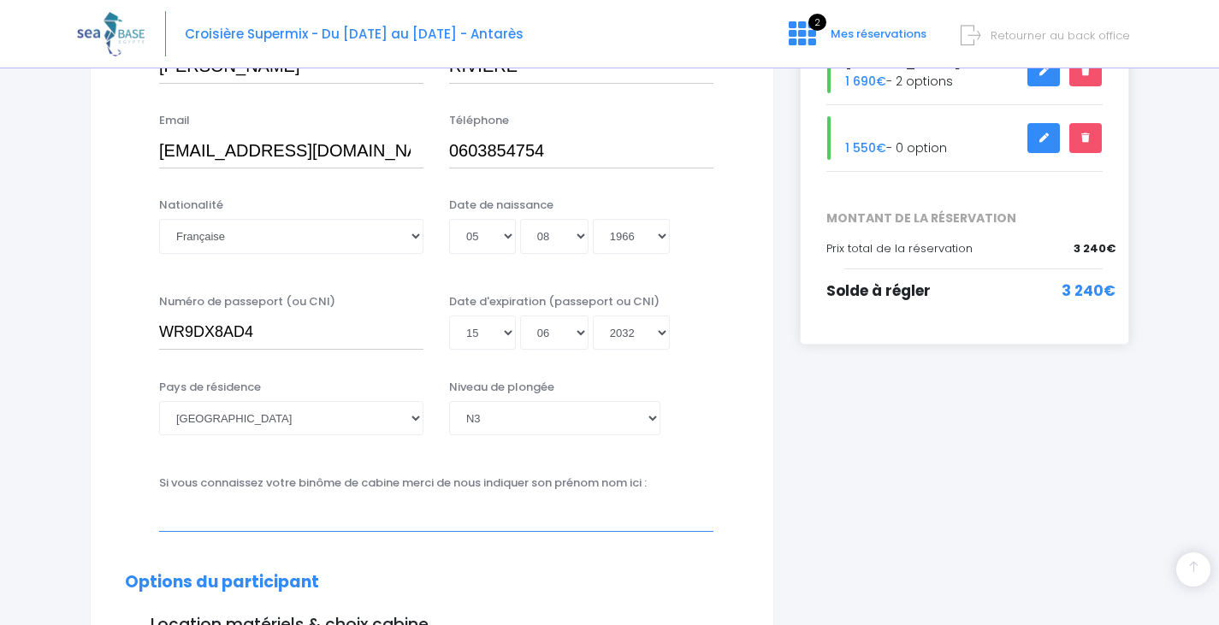
click at [220, 511] on input "text" at bounding box center [436, 514] width 554 height 34
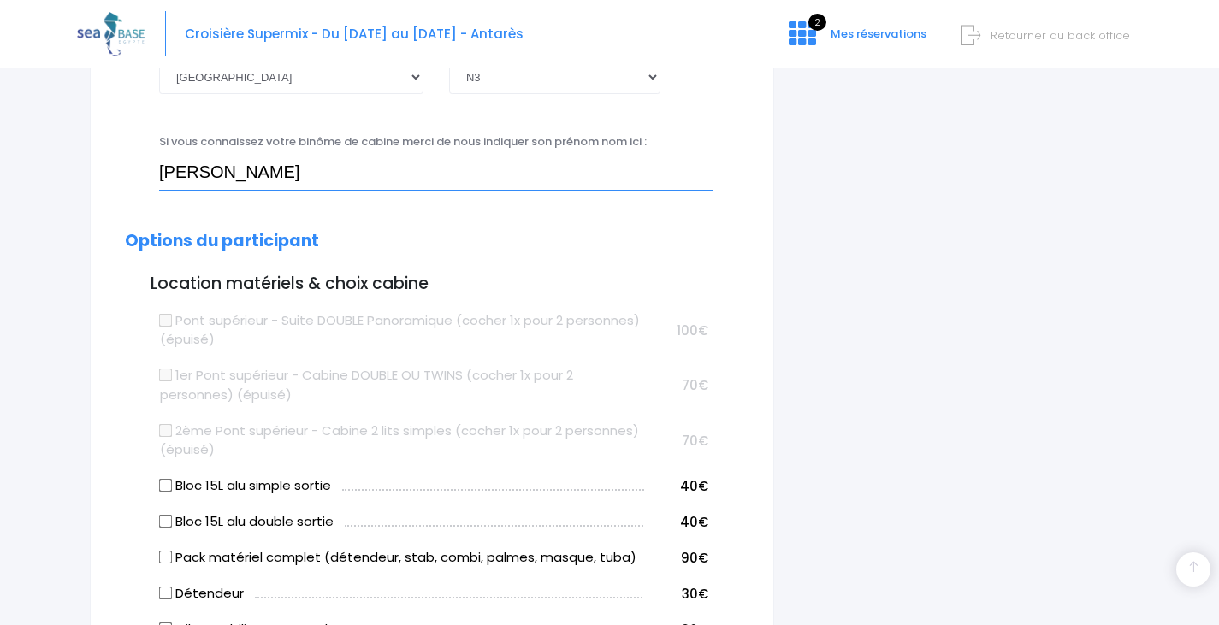
scroll to position [684, 0]
type input "Olivier RIVIERE"
click at [160, 480] on input "Bloc 15L alu simple sortie" at bounding box center [166, 485] width 14 height 14
checkbox input "true"
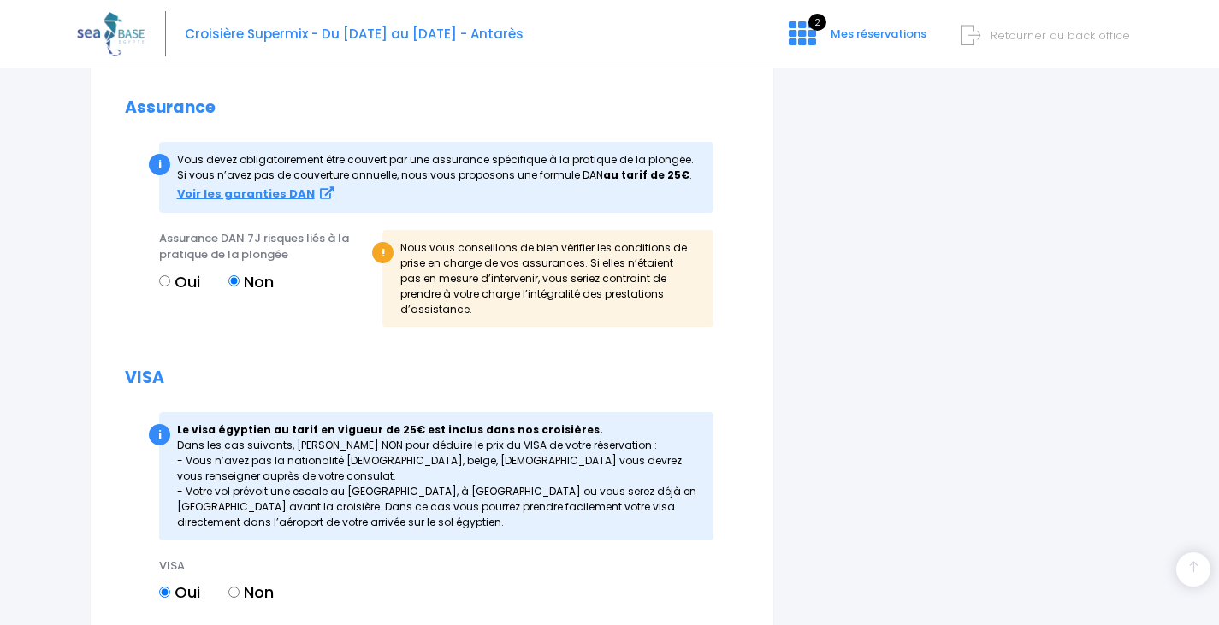
scroll to position [2053, 0]
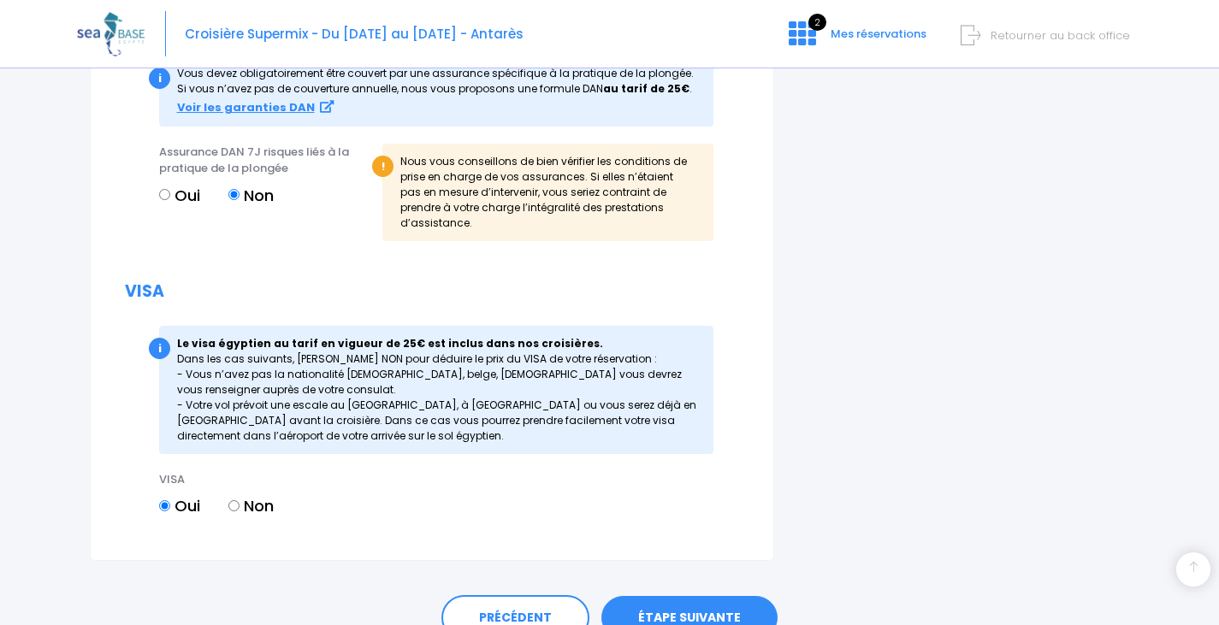
click at [660, 601] on link "ÉTAPE SUIVANTE" at bounding box center [689, 618] width 176 height 44
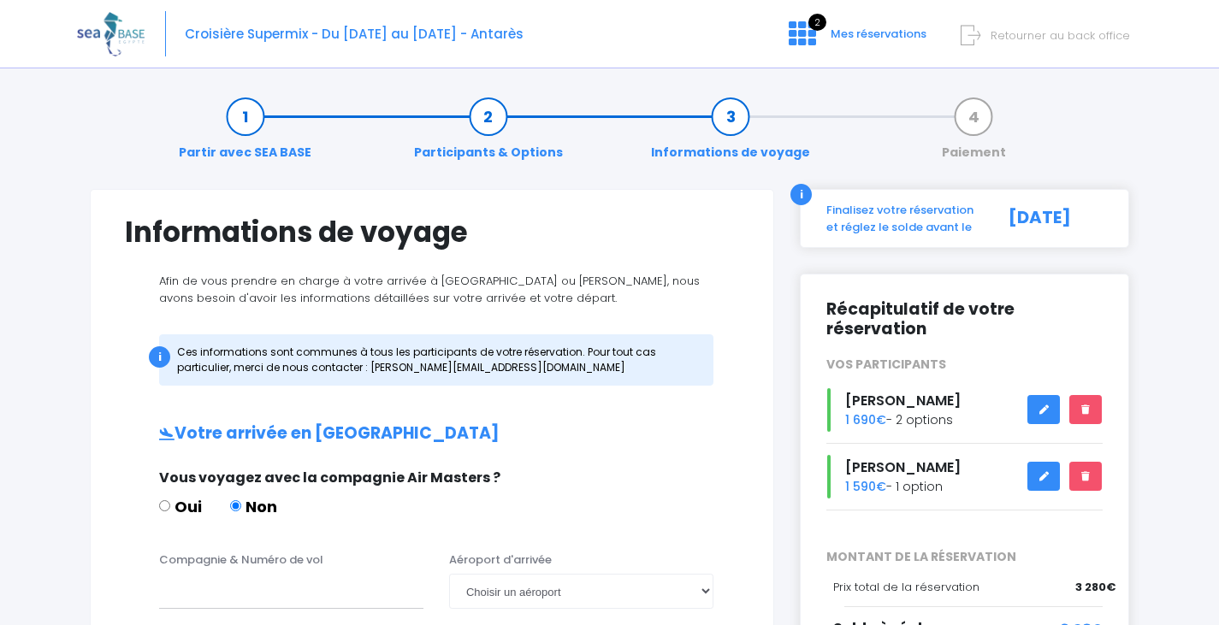
click at [1022, 38] on span "Retourner au back office" at bounding box center [1060, 35] width 139 height 16
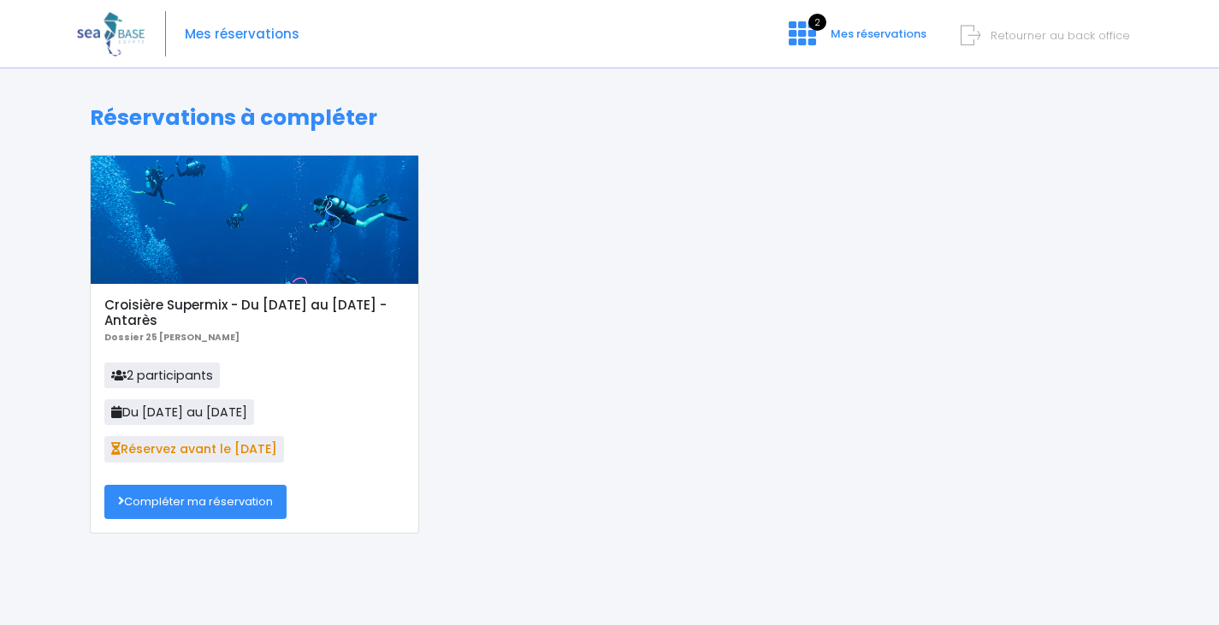
click at [187, 512] on link "Compléter ma réservation" at bounding box center [195, 502] width 182 height 34
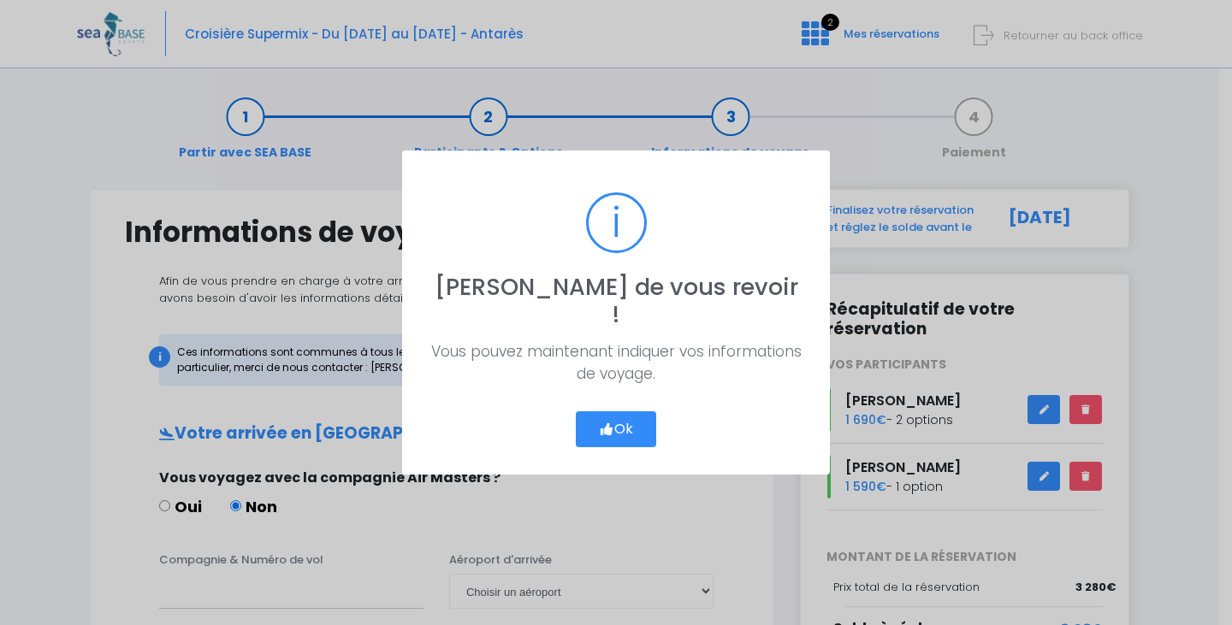
click at [642, 415] on button "Ok" at bounding box center [616, 430] width 80 height 36
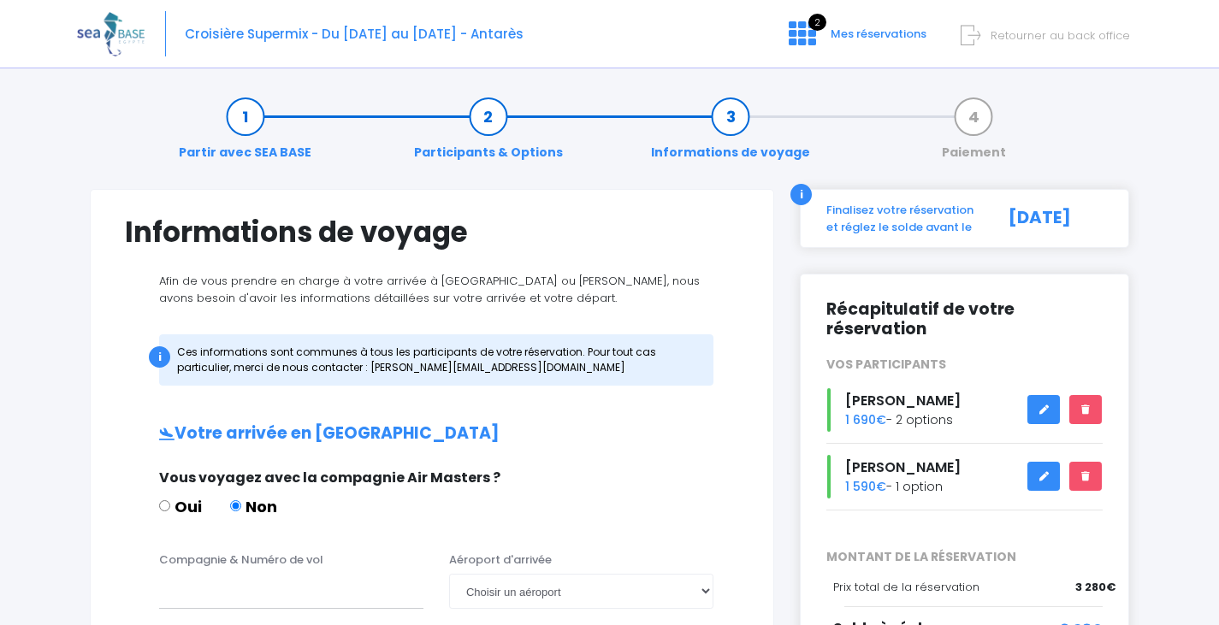
click at [1040, 402] on link at bounding box center [1043, 410] width 33 height 30
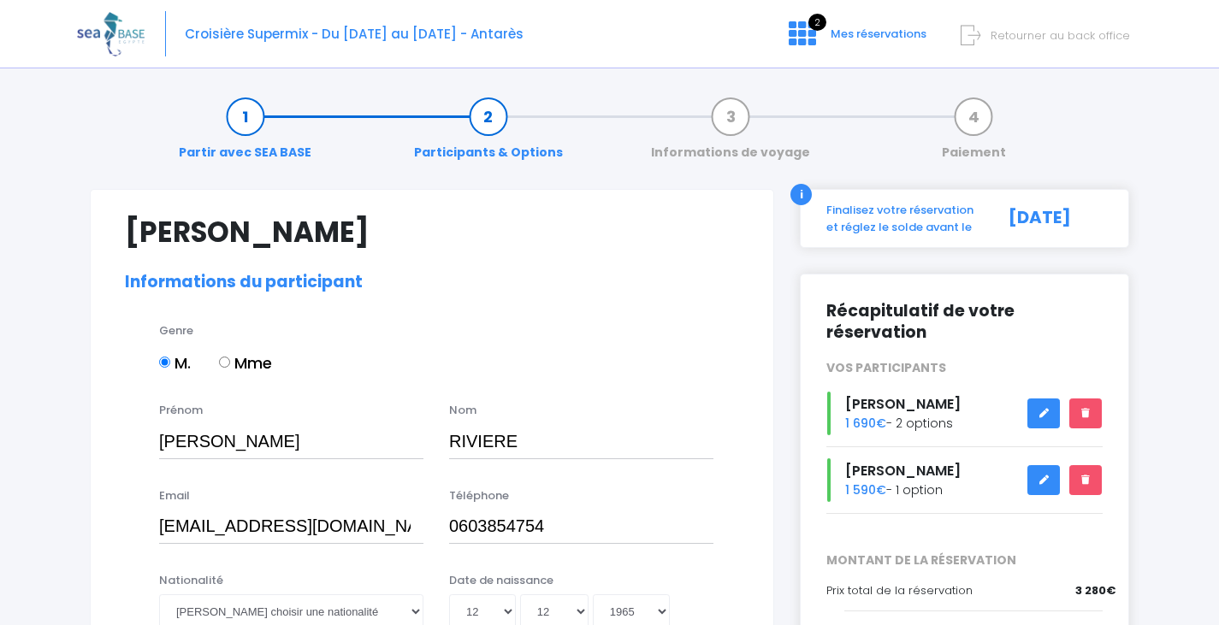
select select "Non plongeur"
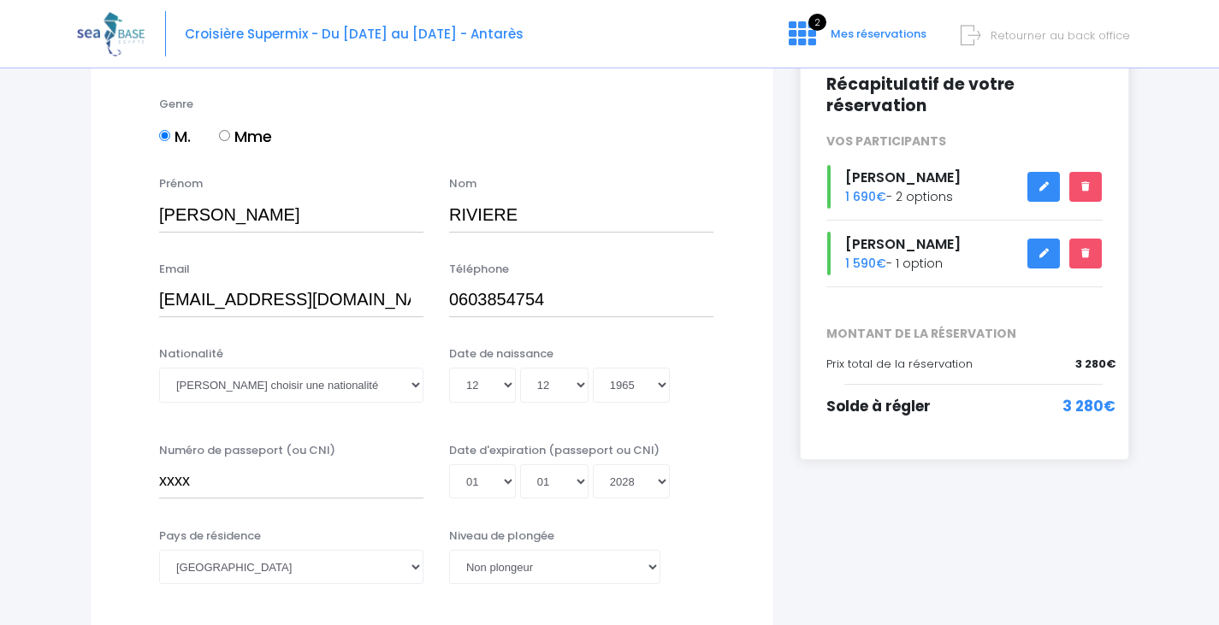
scroll to position [257, 0]
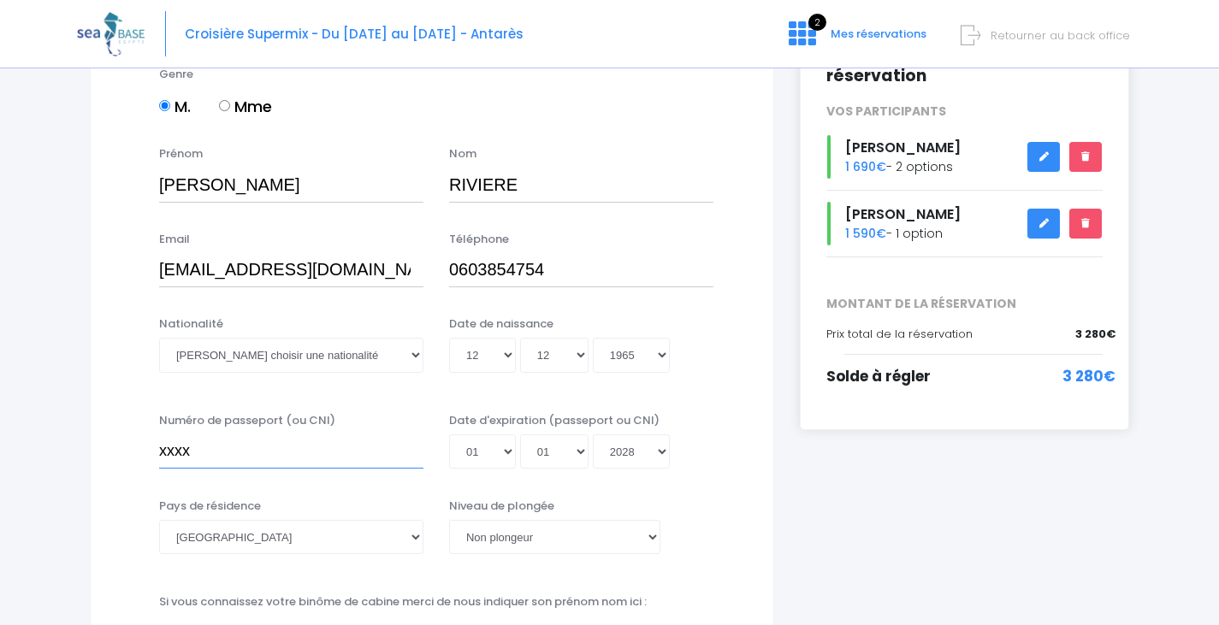
drag, startPoint x: 202, startPoint y: 452, endPoint x: 151, endPoint y: 452, distance: 51.3
click at [151, 452] on div "Numéro de passeport (ou CNI) xxxx" at bounding box center [291, 440] width 290 height 57
paste input "A9LH6F614"
type input "A9LH6F614"
click at [515, 536] on select "Veuillez choisir un niveau de plongée Non plongeur Junior OW diver Adventure OW…" at bounding box center [554, 537] width 211 height 34
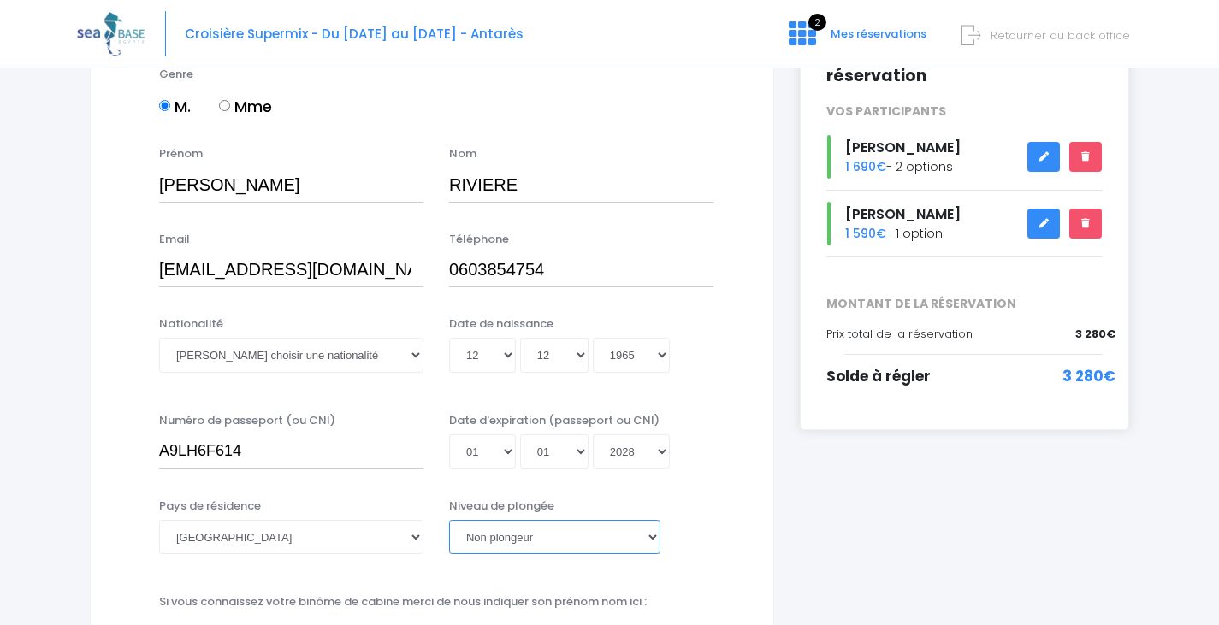
select select "N3"
click at [449, 520] on select "Veuillez choisir un niveau de plongée Non plongeur Junior OW diver Adventure OW…" at bounding box center [554, 537] width 211 height 34
click at [492, 447] on select "Jour 01 02 03 04 05 06 07 08 09 10 11 12 13 14 15 16 17 18 19 20 21 22 23 24 25…" at bounding box center [482, 452] width 67 height 34
select select "27"
click at [449, 435] on select "Jour 01 02 03 04 05 06 07 08 09 10 11 12 13 14 15 16 17 18 19 20 21 22 23 24 25…" at bounding box center [482, 452] width 67 height 34
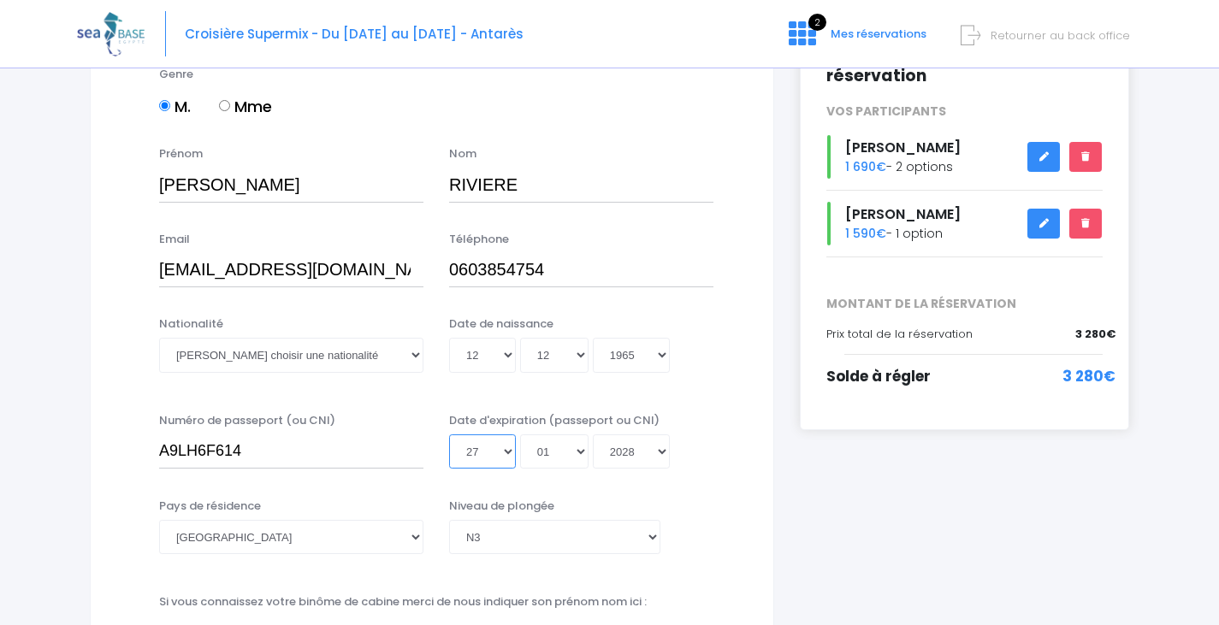
type input "2028-01-27"
click at [560, 452] on select "Mois 01 02 03 04 05 06 07 08 09 10 11 12" at bounding box center [554, 452] width 68 height 34
select select "06"
click at [520, 435] on select "Mois 01 02 03 04 05 06 07 08 09 10 11 12" at bounding box center [554, 452] width 68 height 34
type input "2028-06-27"
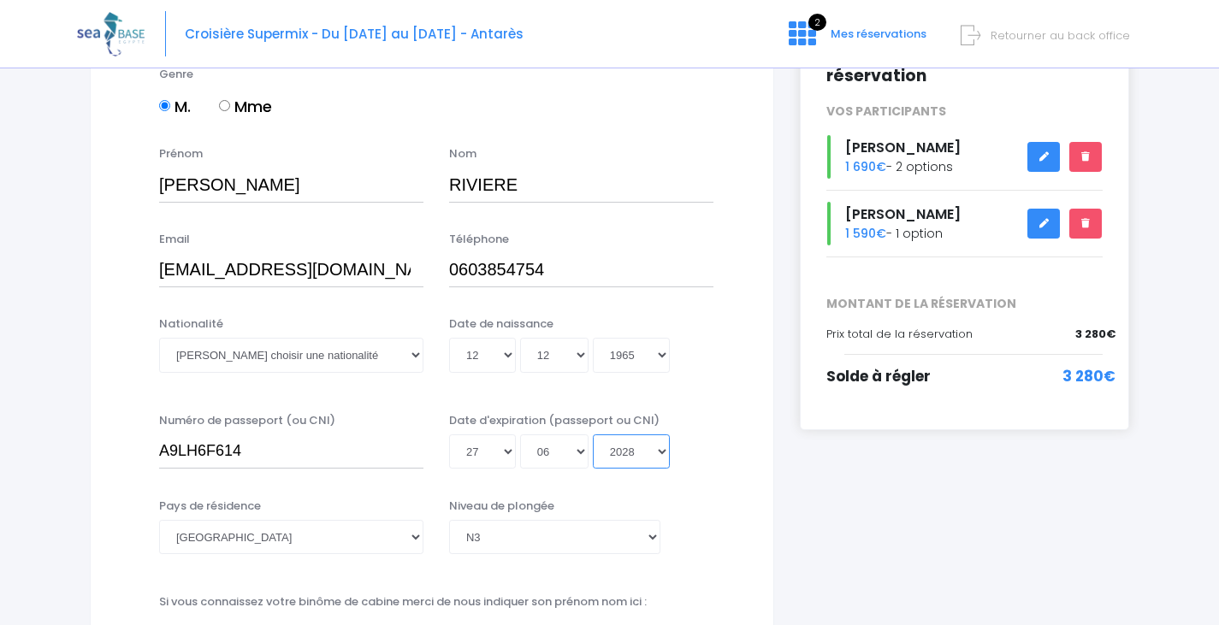
click at [626, 451] on select "Année 2045 2044 2043 2042 2041 2040 2039 2038 2037 2036 2035 2034 2033 2032 203…" at bounding box center [631, 452] width 77 height 34
select select "2032"
click at [593, 435] on select "Année 2045 2044 2043 2042 2041 2040 2039 2038 2037 2036 2035 2034 2033 2032 203…" at bounding box center [631, 452] width 77 height 34
type input "2032-06-27"
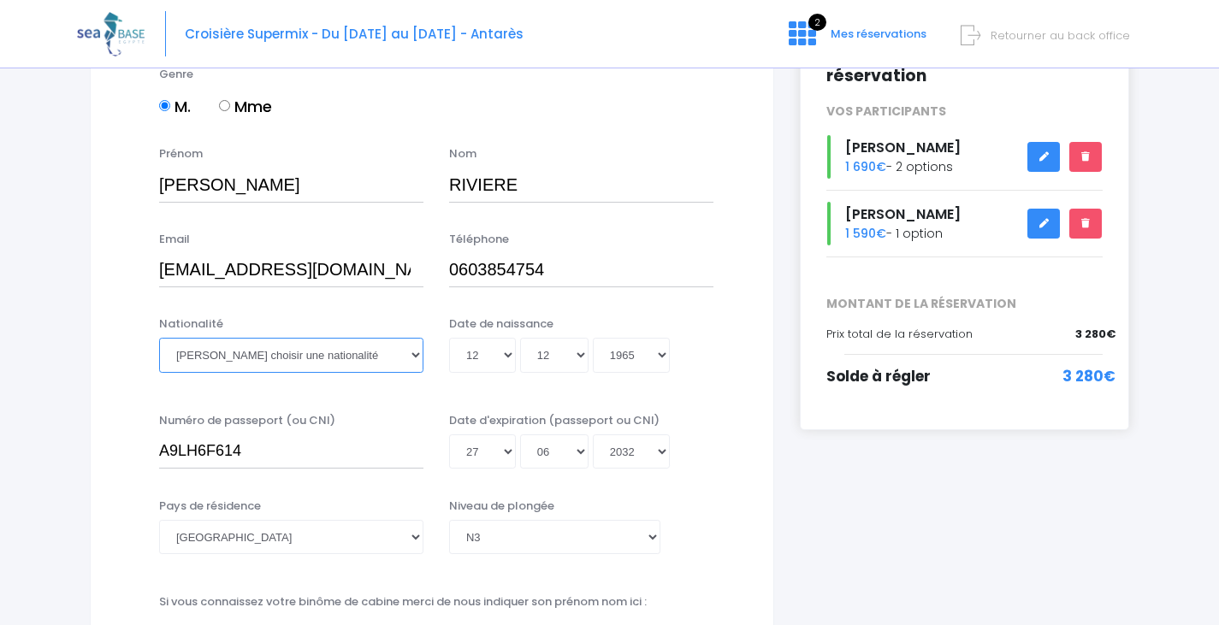
click at [258, 353] on select "Veuillez choisir une nationalité Afghane Albanaise Algerienne Allemande America…" at bounding box center [291, 355] width 264 height 34
select select "Française"
click at [159, 338] on select "Veuillez choisir une nationalité Afghane Albanaise Algerienne Allemande America…" at bounding box center [291, 355] width 264 height 34
click at [115, 364] on div "Nationalité Veuillez choisir une nationalité Afghane Albanaise Algerienne Allem…" at bounding box center [432, 355] width 640 height 79
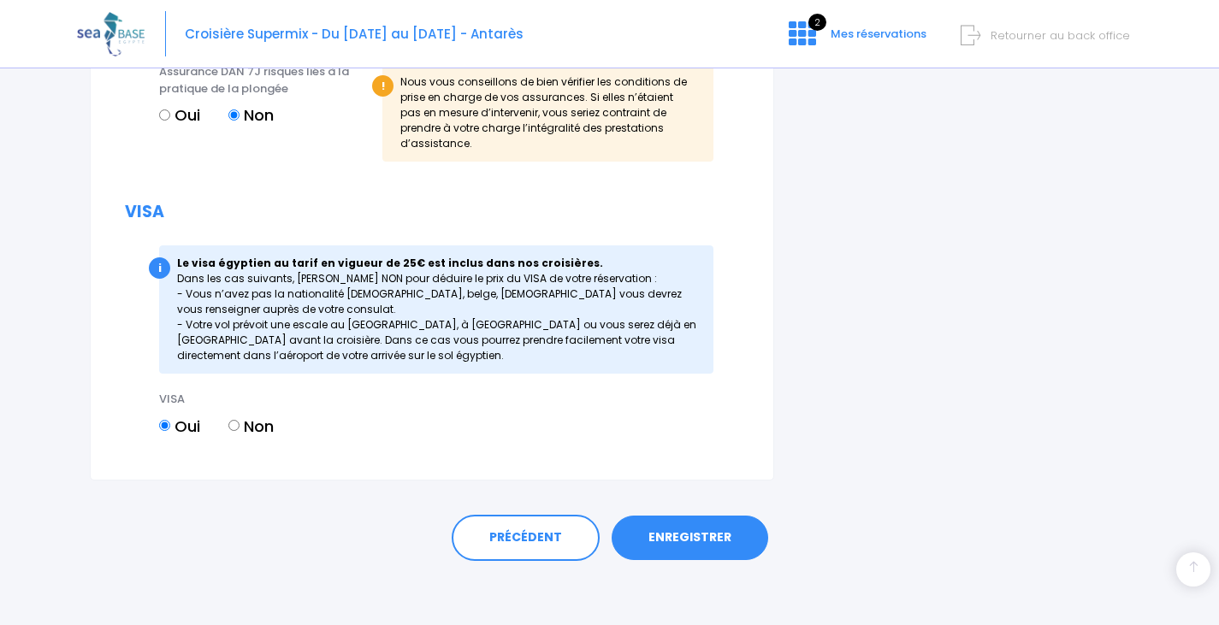
scroll to position [2155, 0]
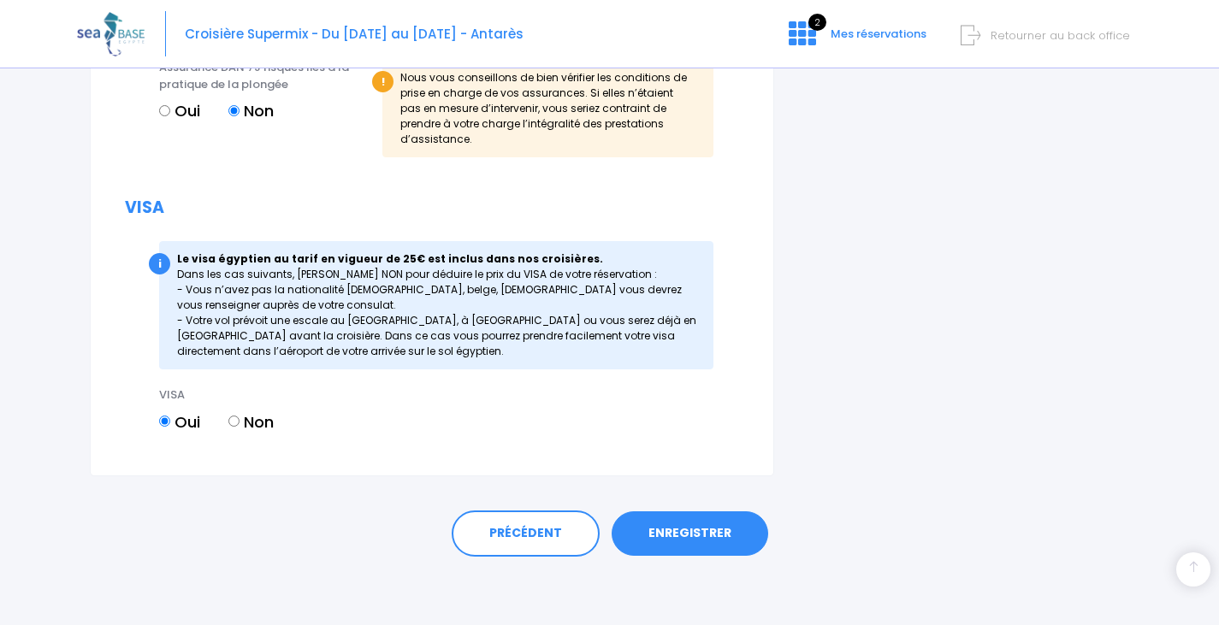
click at [679, 527] on link "ENREGISTRER" at bounding box center [690, 534] width 157 height 44
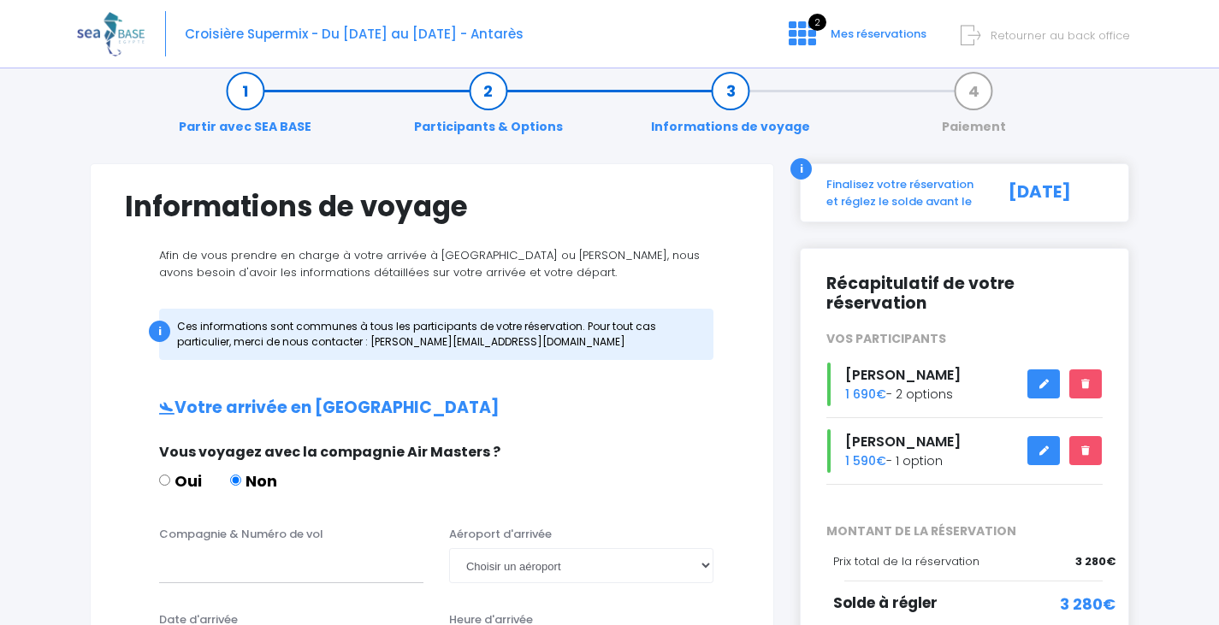
scroll to position [86, 0]
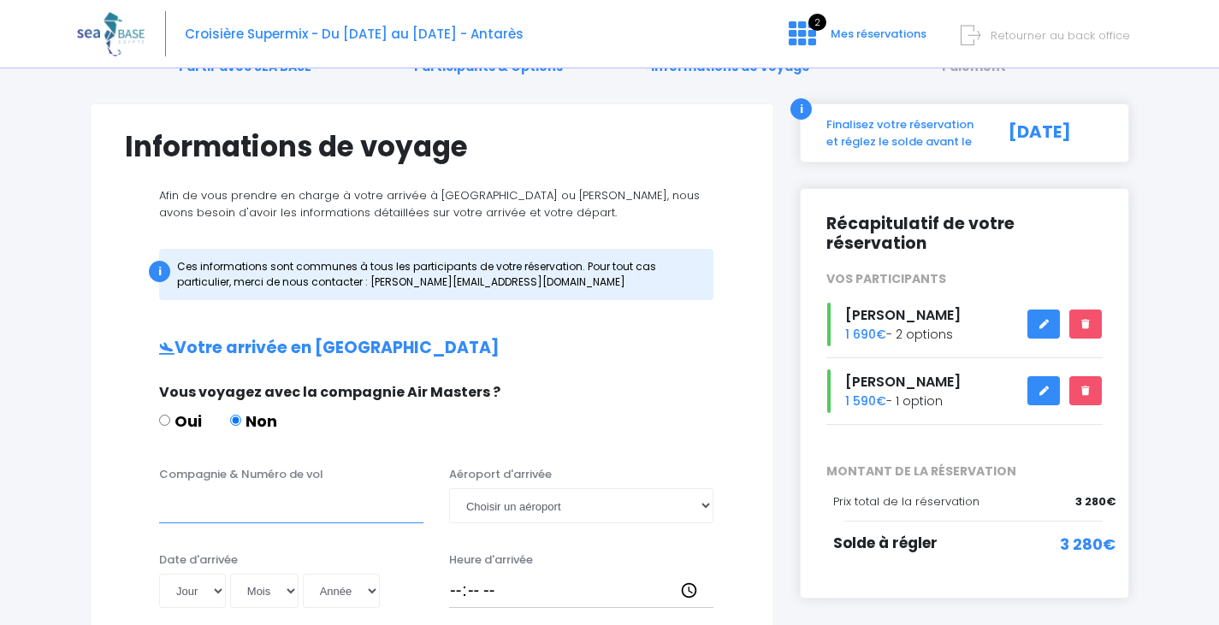
click at [227, 510] on input "Compagnie & Numéro de vol" at bounding box center [291, 506] width 264 height 34
type input "Transavia"
drag, startPoint x: 620, startPoint y: 513, endPoint x: 600, endPoint y: 511, distance: 20.7
click at [619, 513] on select "Choisir un aéroport [GEOGRAPHIC_DATA][PERSON_NAME]" at bounding box center [581, 506] width 264 height 34
select select "Hurghada"
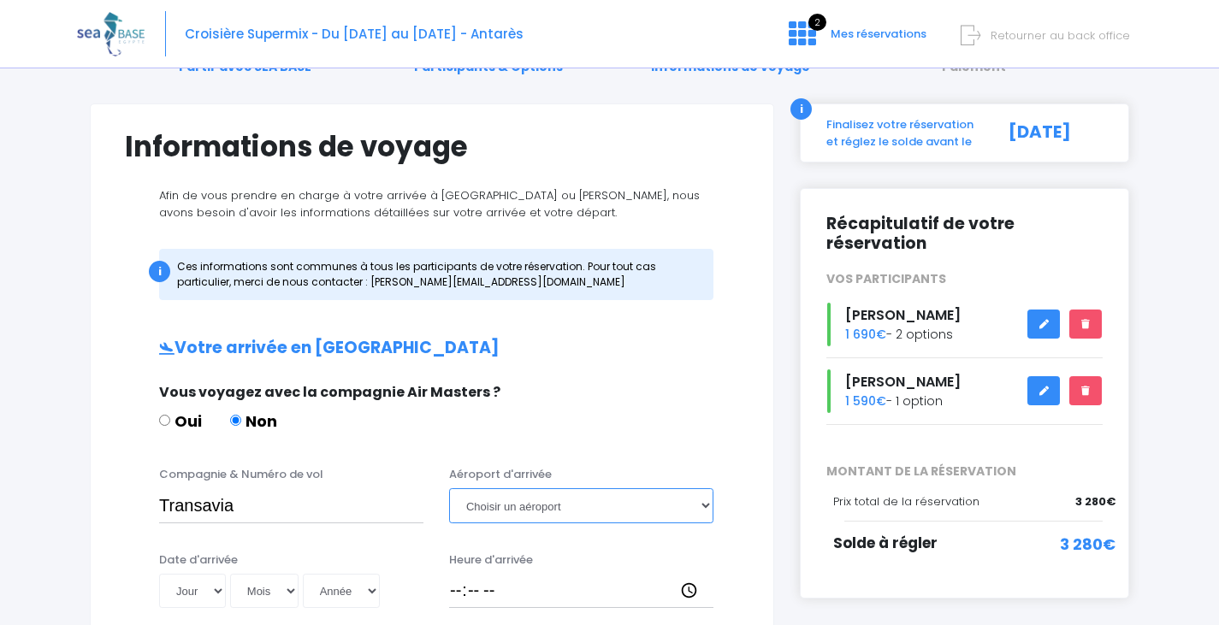
click at [449, 489] on select "Choisir un aéroport [GEOGRAPHIC_DATA][PERSON_NAME]" at bounding box center [581, 506] width 264 height 34
click at [192, 587] on select "Jour 01 02 03 04 05 06 07 08 09 10 11 12 13 14 15 16 17 18 19 20 21 22 23 24 25…" at bounding box center [192, 591] width 67 height 34
select select "27"
click at [159, 574] on select "Jour 01 02 03 04 05 06 07 08 09 10 11 12 13 14 15 16 17 18 19 20 21 22 23 24 25…" at bounding box center [192, 591] width 67 height 34
click at [265, 590] on select "Mois 01 02 03 04 05 06 07 08 09 10 11 12" at bounding box center [264, 591] width 68 height 34
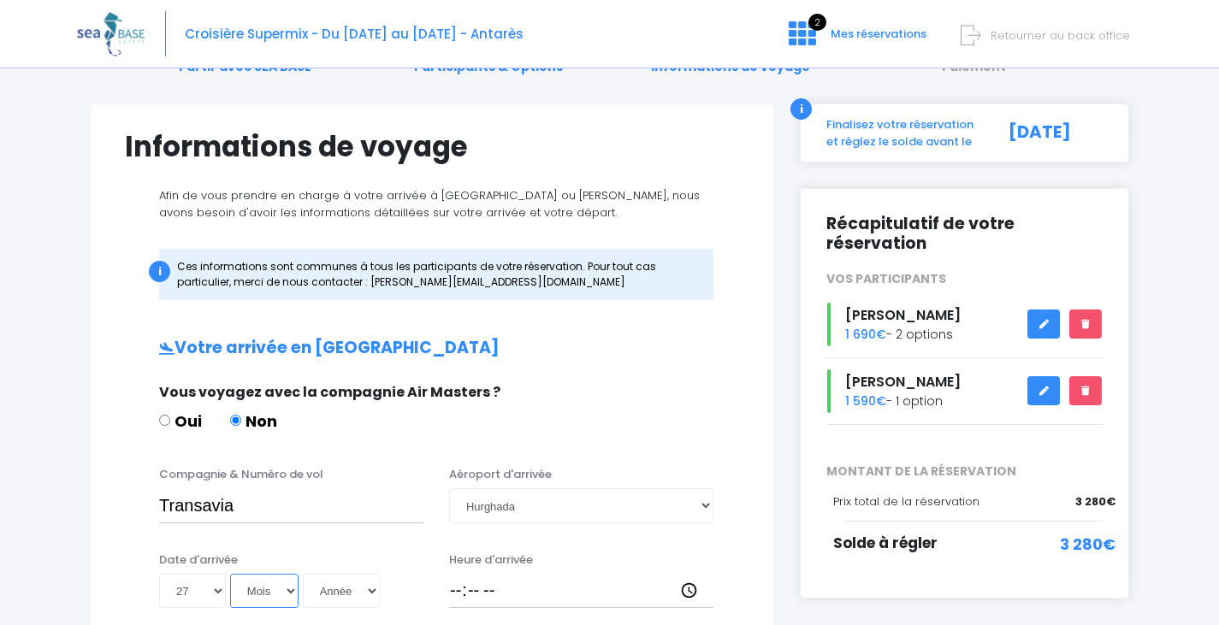
select select "10"
click at [230, 574] on select "Mois 01 02 03 04 05 06 07 08 09 10 11 12" at bounding box center [264, 591] width 68 height 34
click at [327, 600] on select "Année 2045 2044 2043 2042 2041 2040 2039 2038 2037 2036 2035 2034 2033 2032 203…" at bounding box center [341, 591] width 77 height 34
select select "2025"
click at [303, 574] on select "Année 2045 2044 2043 2042 2041 2040 2039 2038 2037 2036 2035 2034 2033 2032 203…" at bounding box center [341, 591] width 77 height 34
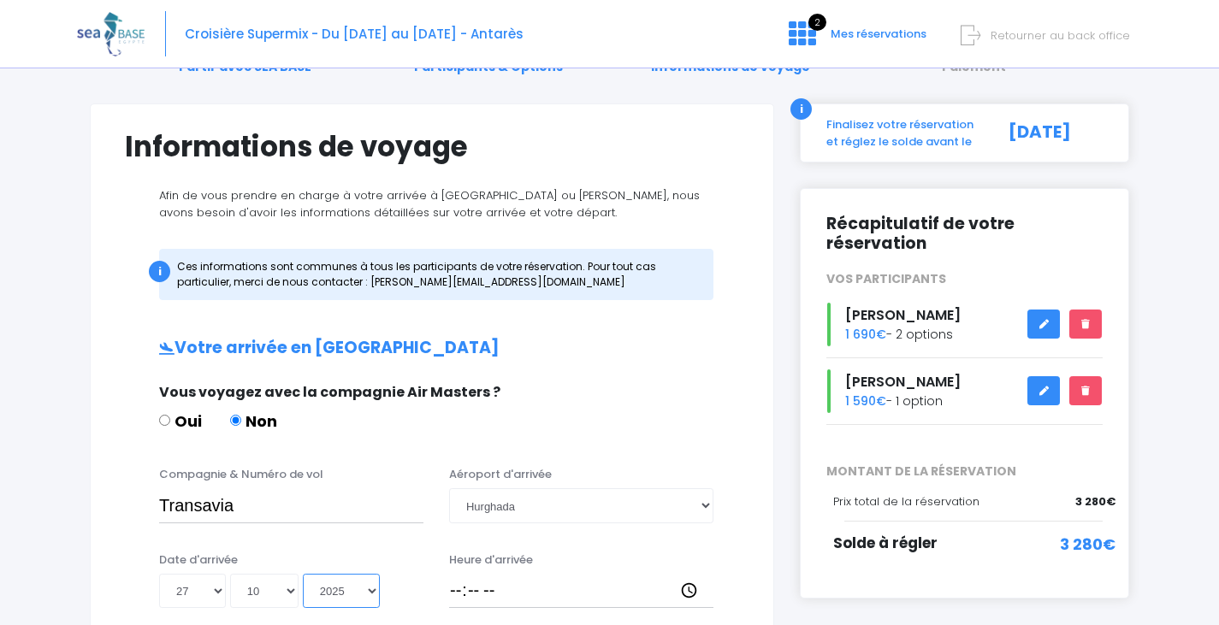
type input "2025-10-27"
click at [454, 597] on input "Heure d'arrivée" at bounding box center [581, 591] width 264 height 34
type input "16:15"
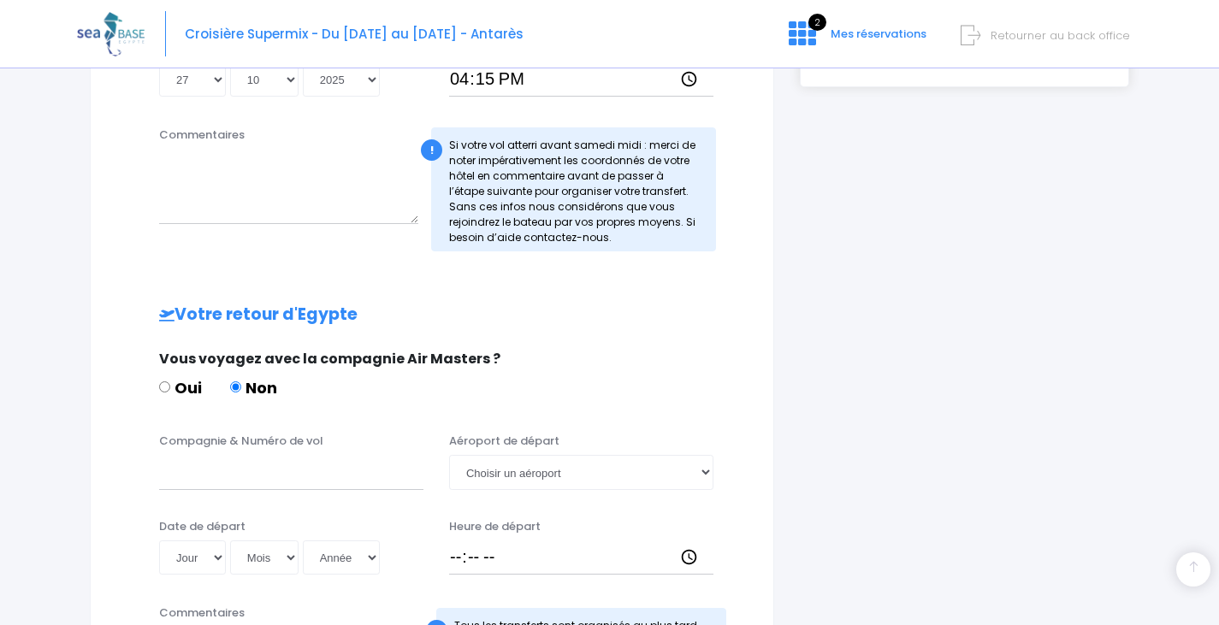
scroll to position [599, 0]
click at [206, 472] on input "Compagnie & Numéro de vol" at bounding box center [291, 470] width 264 height 34
type input "Transavia"
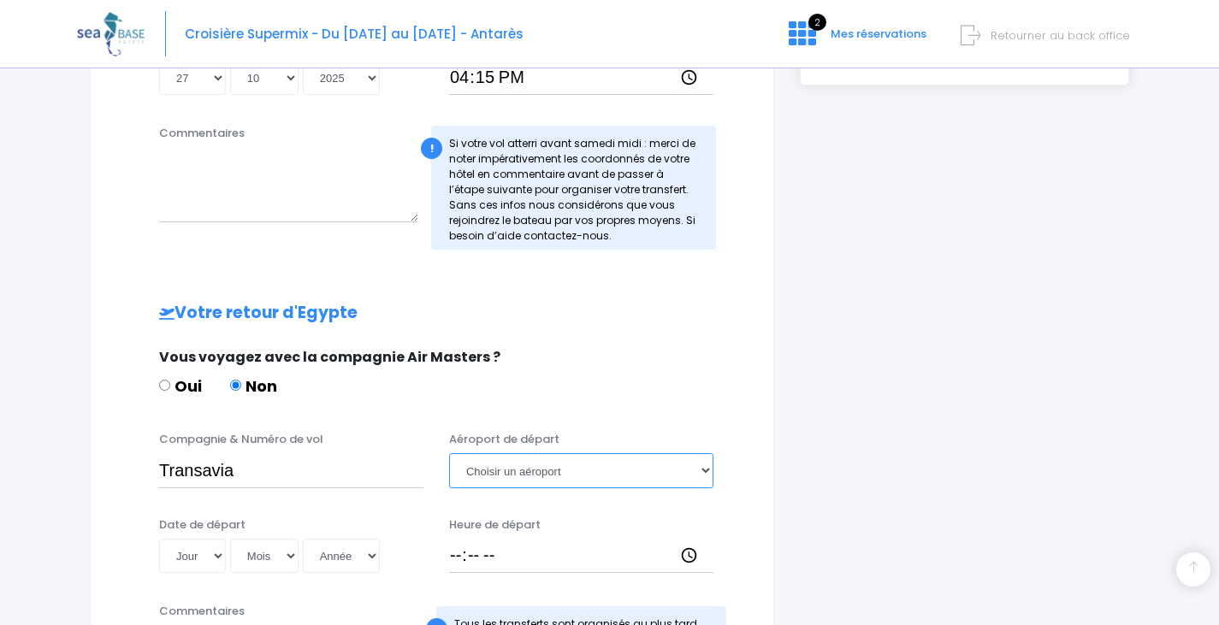
click at [595, 472] on select "Choisir un aéroport Hurghada Marsa Alam" at bounding box center [581, 470] width 264 height 34
select select "Hurghada"
click at [449, 453] on select "Choisir un aéroport Hurghada Marsa Alam" at bounding box center [581, 470] width 264 height 34
click at [203, 548] on select "Jour 01 02 03 04 05 06 07 08 09 10 11 12 13 14 15 16 17 18 19 20 21 22 23 24 25…" at bounding box center [192, 556] width 67 height 34
select select "04"
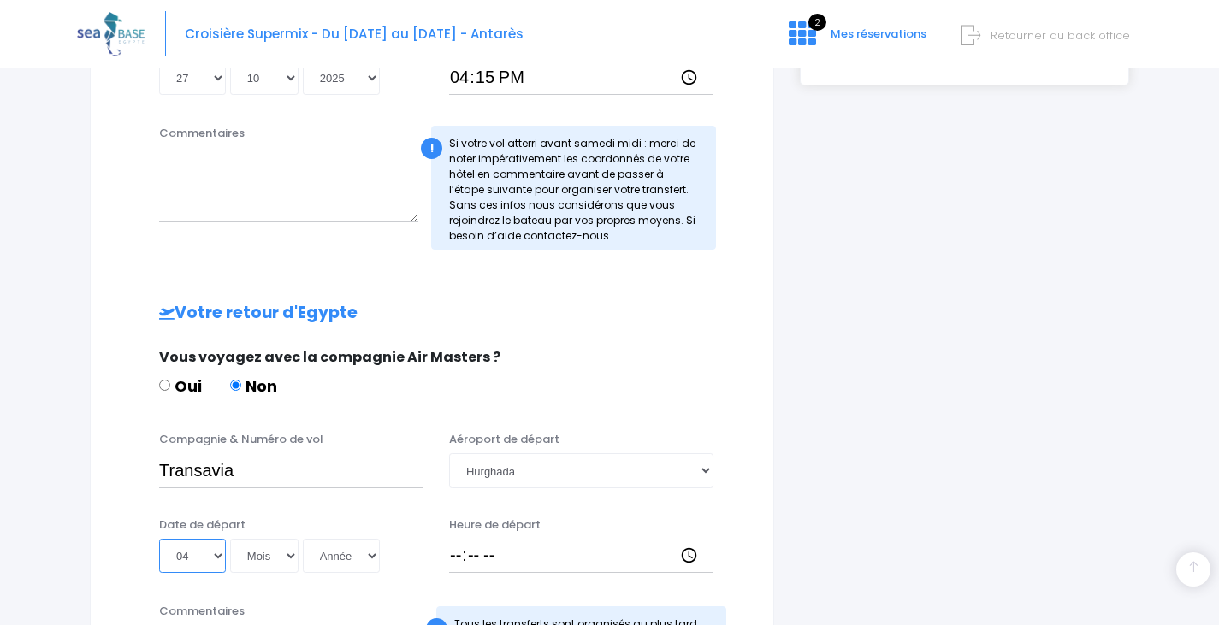
click at [159, 539] on select "Jour 01 02 03 04 05 06 07 08 09 10 11 12 13 14 15 16 17 18 19 20 21 22 23 24 25…" at bounding box center [192, 556] width 67 height 34
click at [275, 553] on select "Mois 01 02 03 04 05 06 07 08 09 10 11 12" at bounding box center [264, 556] width 68 height 34
select select "10"
click at [230, 539] on select "Mois 01 02 03 04 05 06 07 08 09 10 11 12" at bounding box center [264, 556] width 68 height 34
click at [332, 557] on select "Année 2045 2044 2043 2042 2041 2040 2039 2038 2037 2036 2035 2034 2033 2032 203…" at bounding box center [341, 556] width 77 height 34
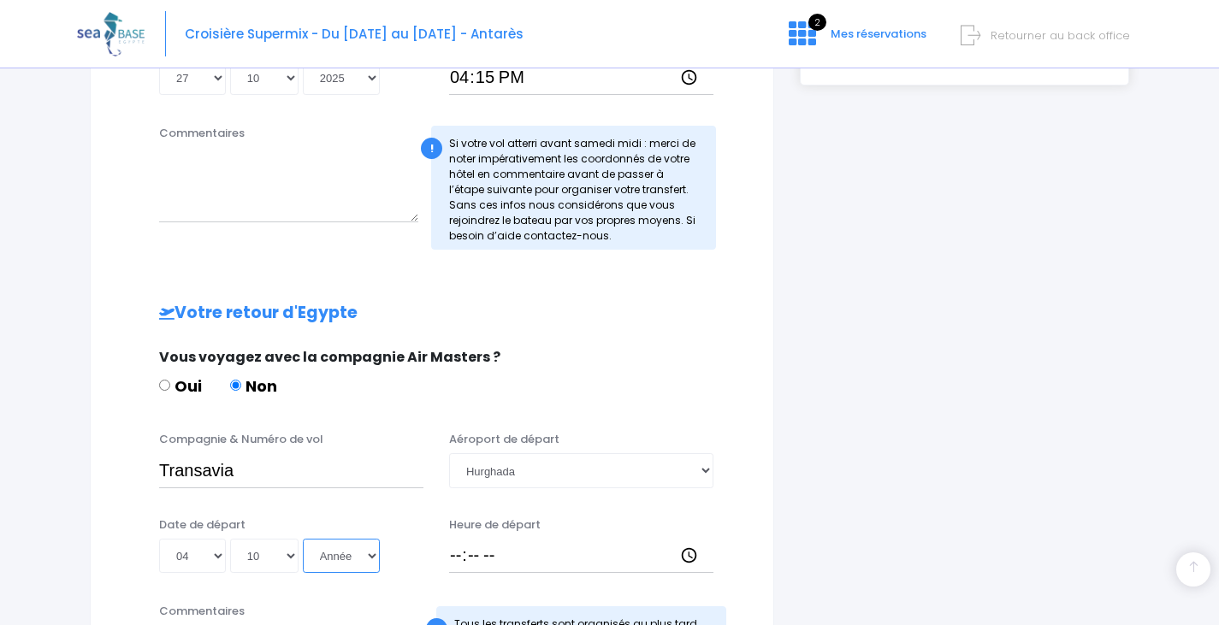
select select "2025"
click at [303, 539] on select "Année 2045 2044 2043 2042 2041 2040 2039 2038 2037 2036 2035 2034 2033 2032 203…" at bounding box center [341, 556] width 77 height 34
type input "2025-10-04"
click at [448, 554] on div "Heure de départ" at bounding box center [581, 545] width 290 height 57
click at [450, 558] on input "Heure de départ" at bounding box center [581, 556] width 264 height 34
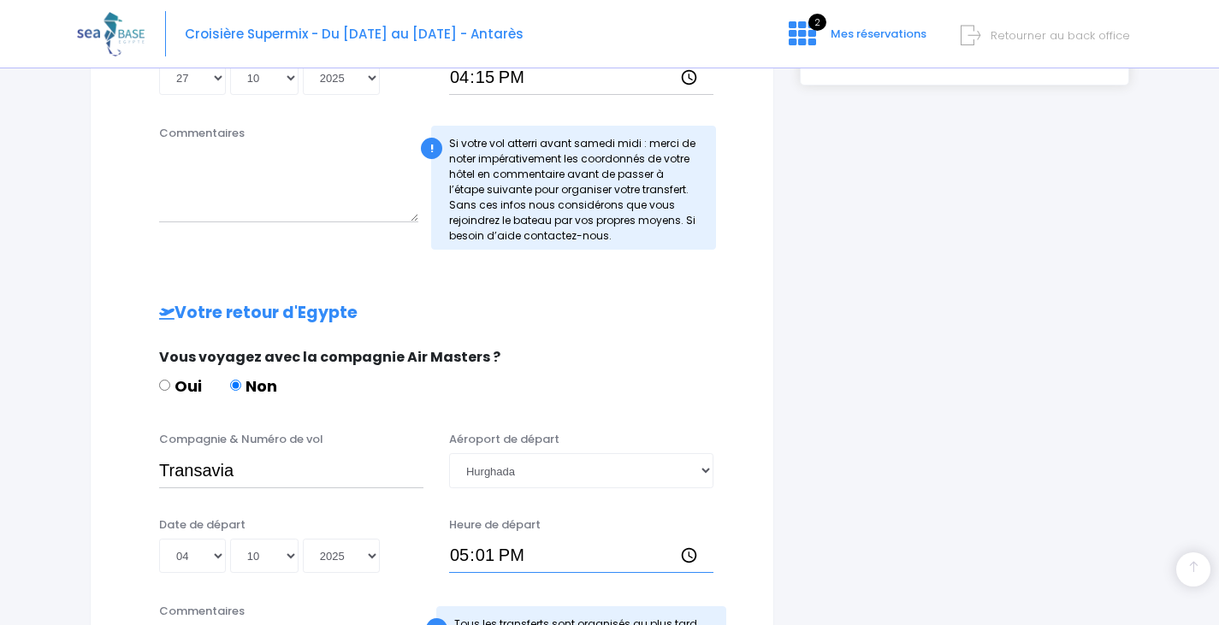
type input "17:15"
click at [101, 463] on div "Informations de voyage Afin de vous prendre en charge à votre arrivée à Hurghad…" at bounding box center [432, 232] width 684 height 1284
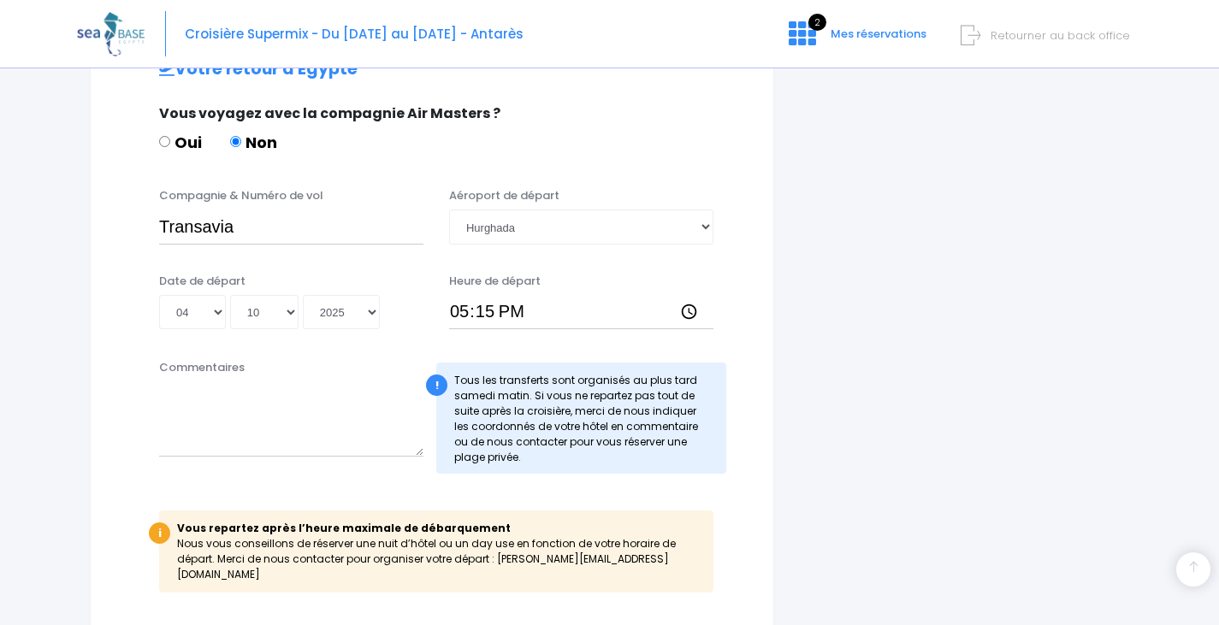
scroll to position [981, 0]
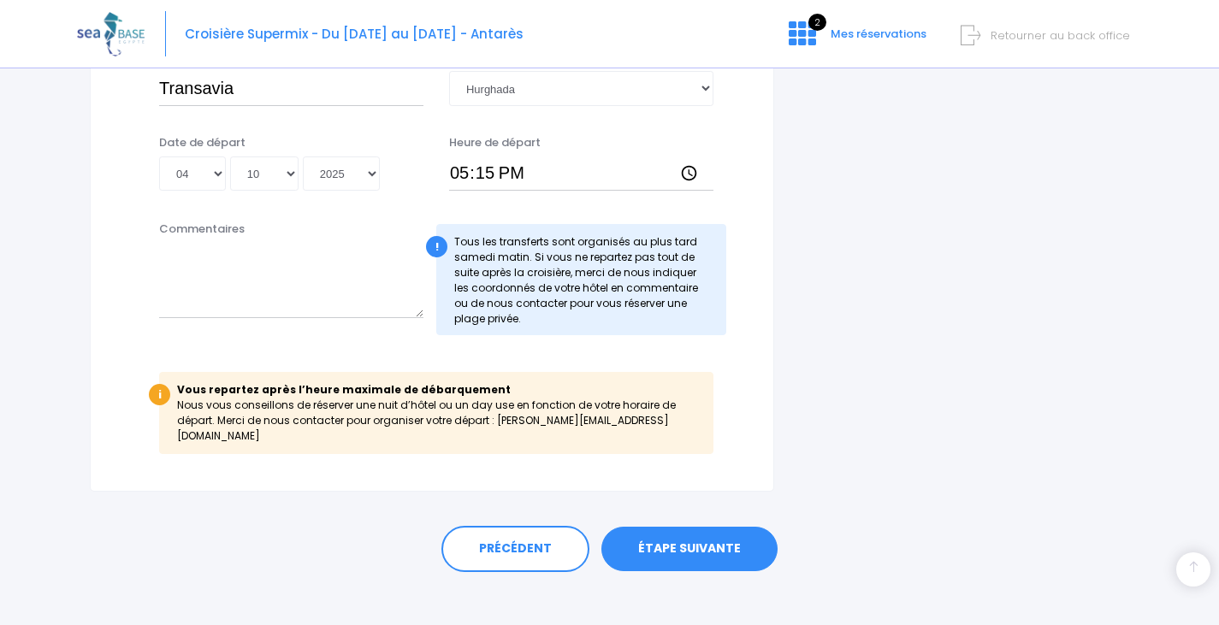
click at [669, 530] on link "ÉTAPE SUIVANTE" at bounding box center [689, 549] width 176 height 44
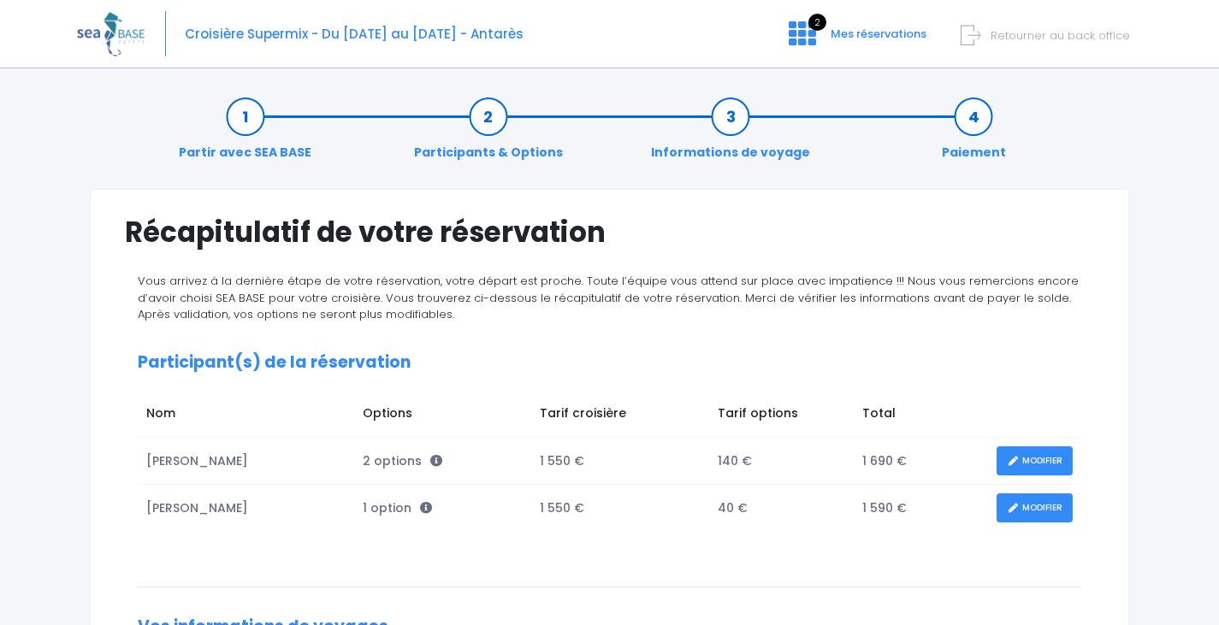
click at [1036, 38] on span "Retourner au back office" at bounding box center [1060, 35] width 139 height 16
